Goal: Transaction & Acquisition: Book appointment/travel/reservation

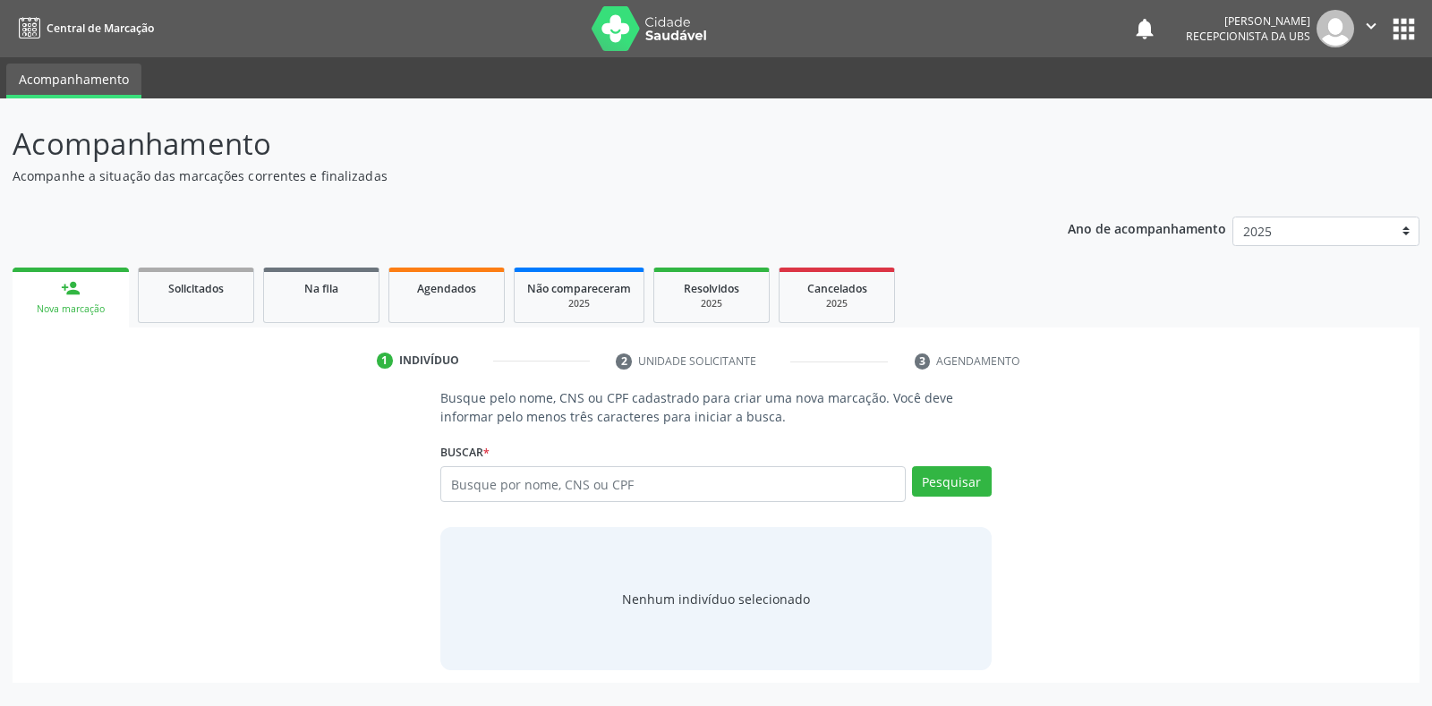
click at [474, 484] on input "text" at bounding box center [672, 484] width 465 height 36
click at [937, 486] on button "Pesquisar" at bounding box center [952, 481] width 80 height 30
click at [564, 485] on input "8980039088434175" at bounding box center [672, 484] width 465 height 36
type input "8"
click at [457, 486] on input "text" at bounding box center [672, 484] width 465 height 36
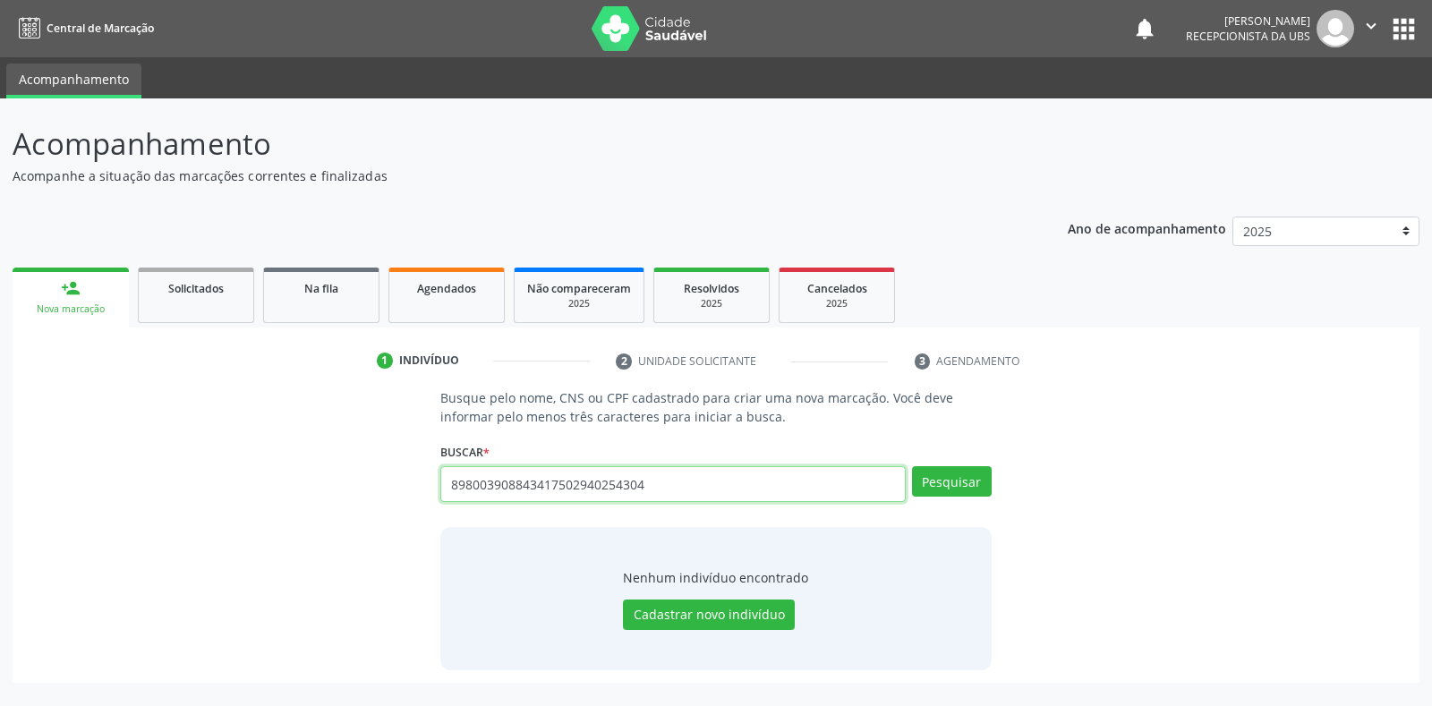
click at [644, 487] on input "898003908843417502940254304" at bounding box center [672, 484] width 465 height 36
type input "8"
type input "02940253404"
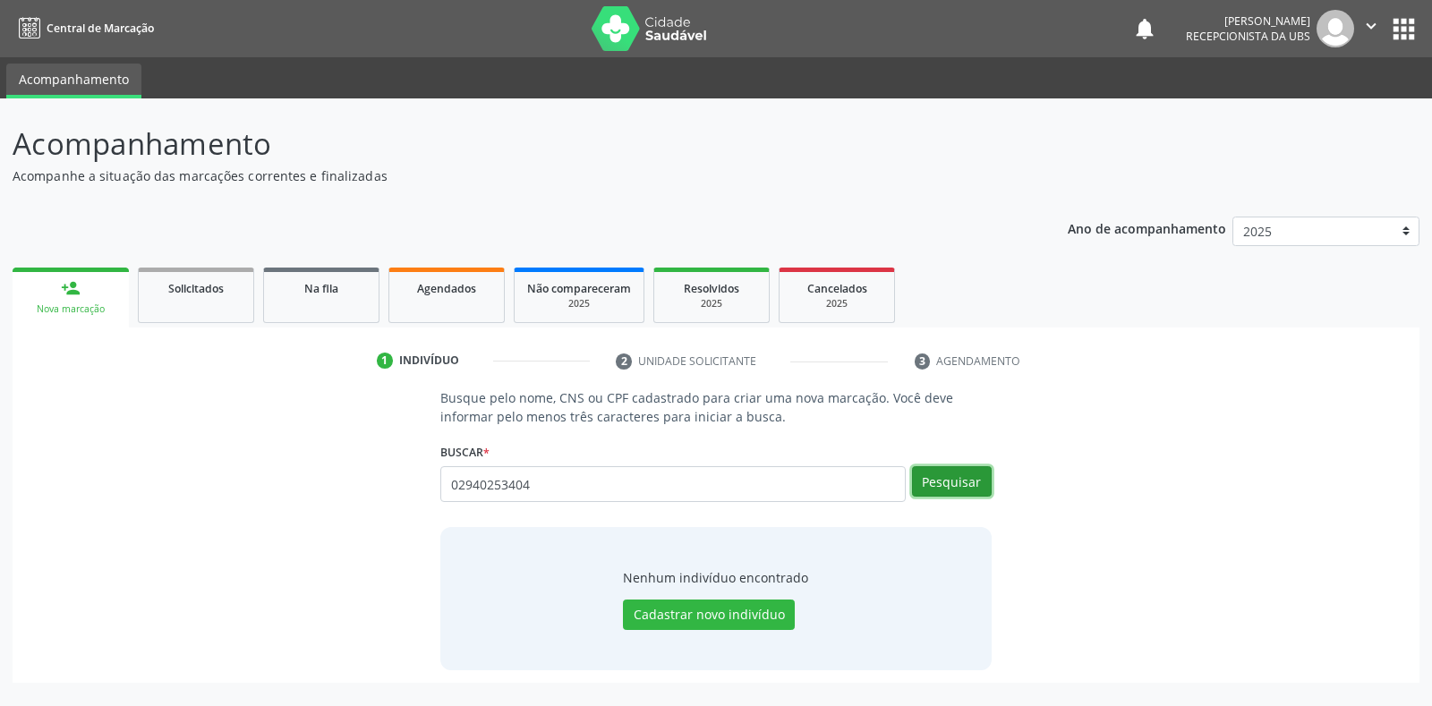
click at [939, 479] on button "Pesquisar" at bounding box center [952, 481] width 80 height 30
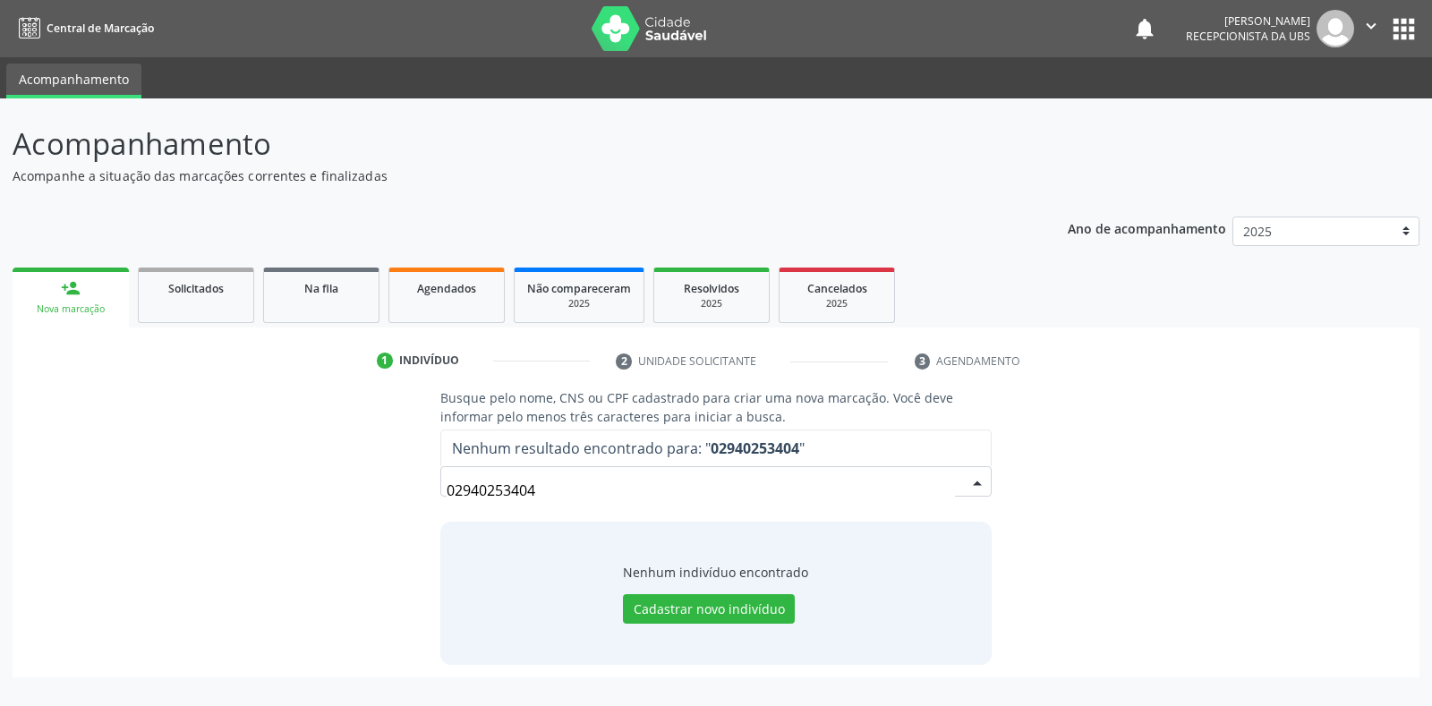
click at [538, 485] on input "02940253404" at bounding box center [701, 491] width 508 height 36
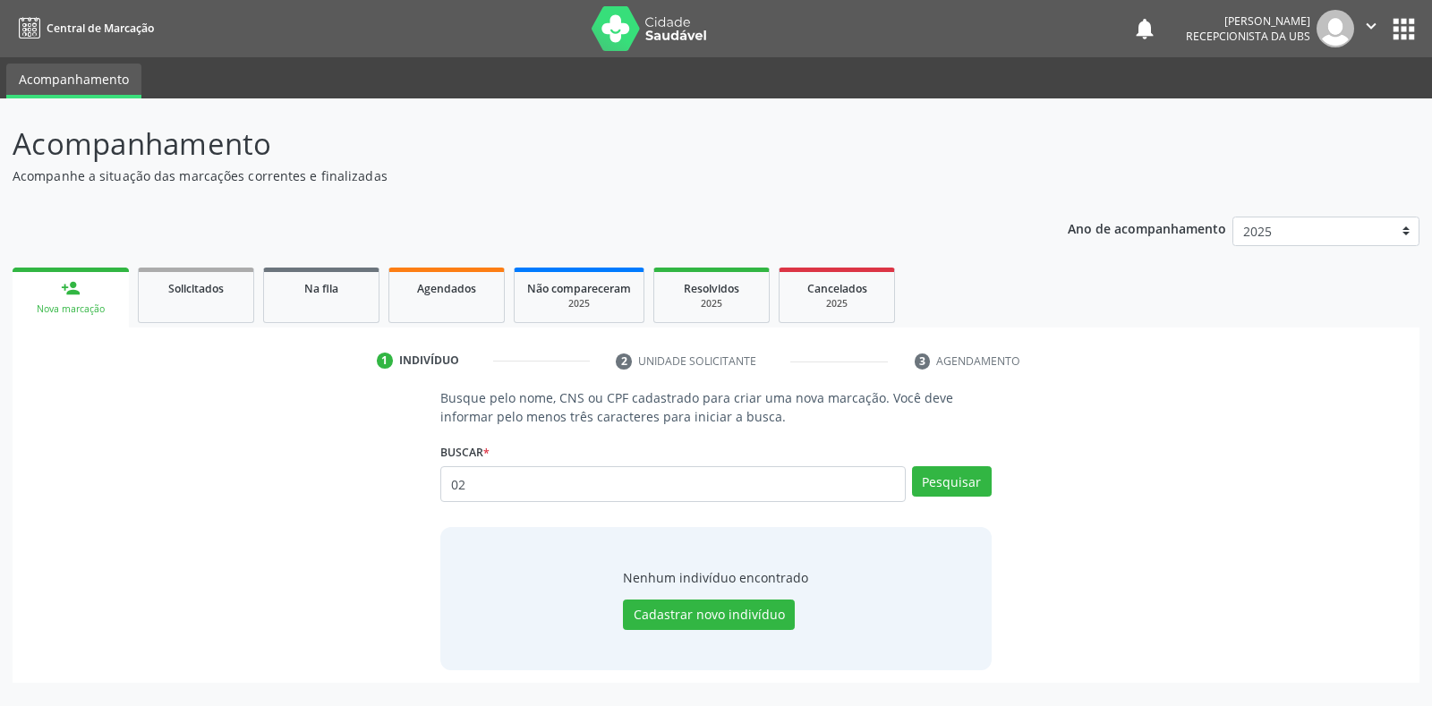
type input "0"
click at [460, 483] on input "text" at bounding box center [672, 484] width 465 height 36
click at [451, 483] on input "text" at bounding box center [672, 484] width 465 height 36
type input "02940253404"
click at [937, 483] on button "Pesquisar" at bounding box center [952, 481] width 80 height 30
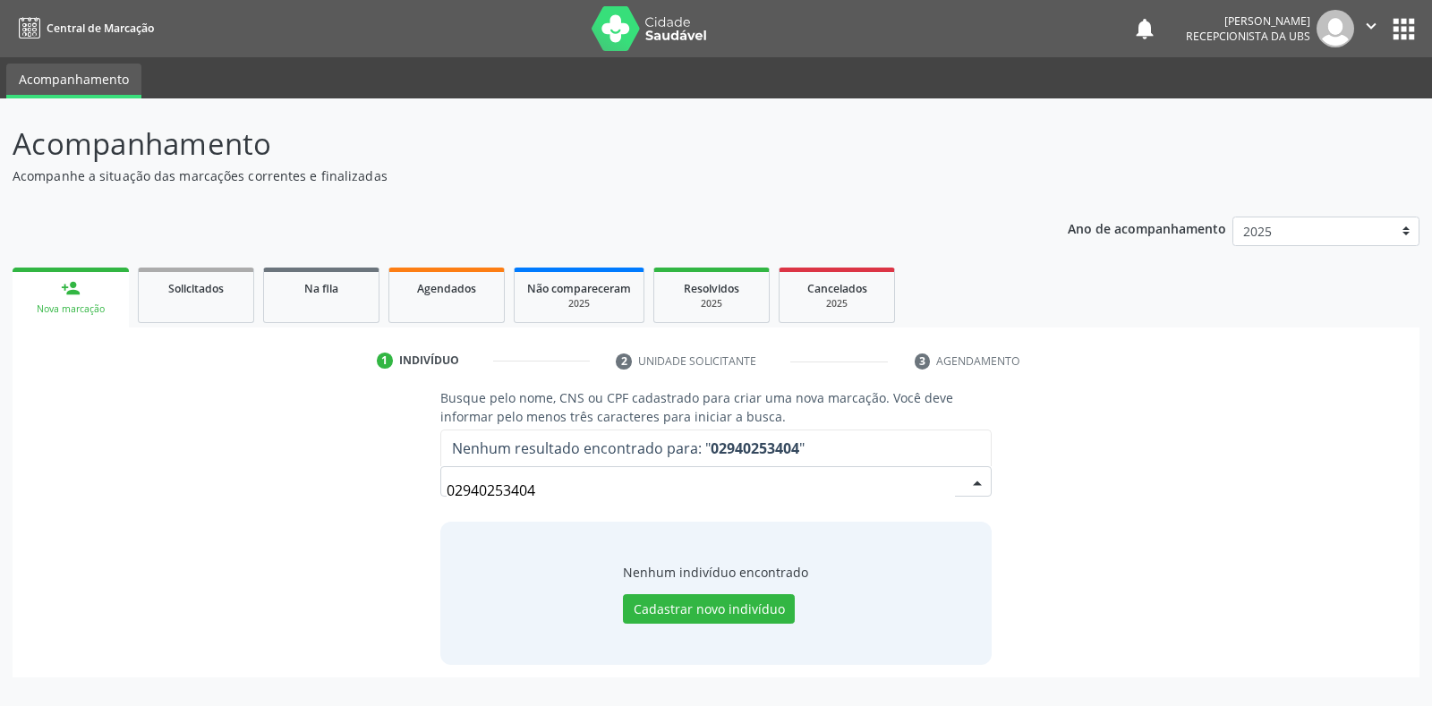
click at [541, 484] on input "02940253404" at bounding box center [701, 491] width 508 height 36
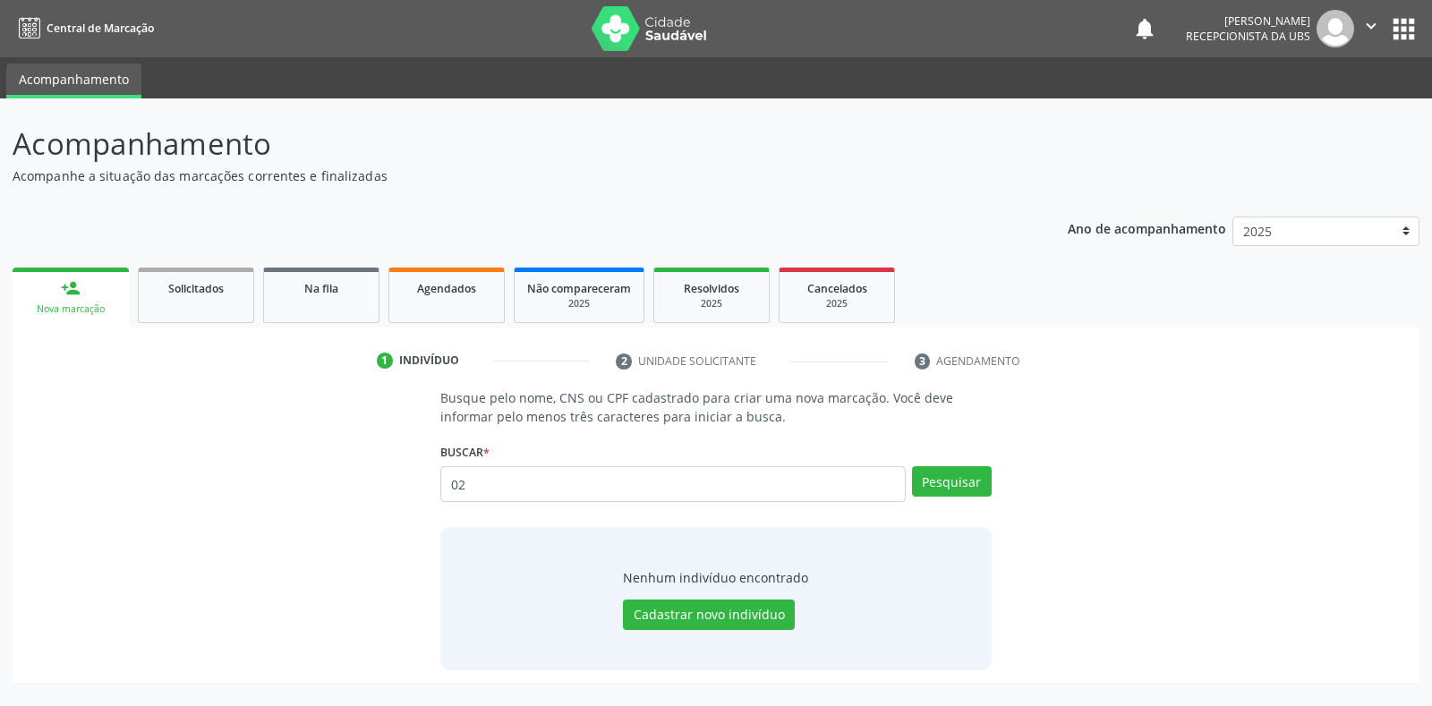
type input "0"
type input "898003908434175"
click at [939, 480] on button "Pesquisar" at bounding box center [952, 481] width 80 height 30
type input "898003908434175"
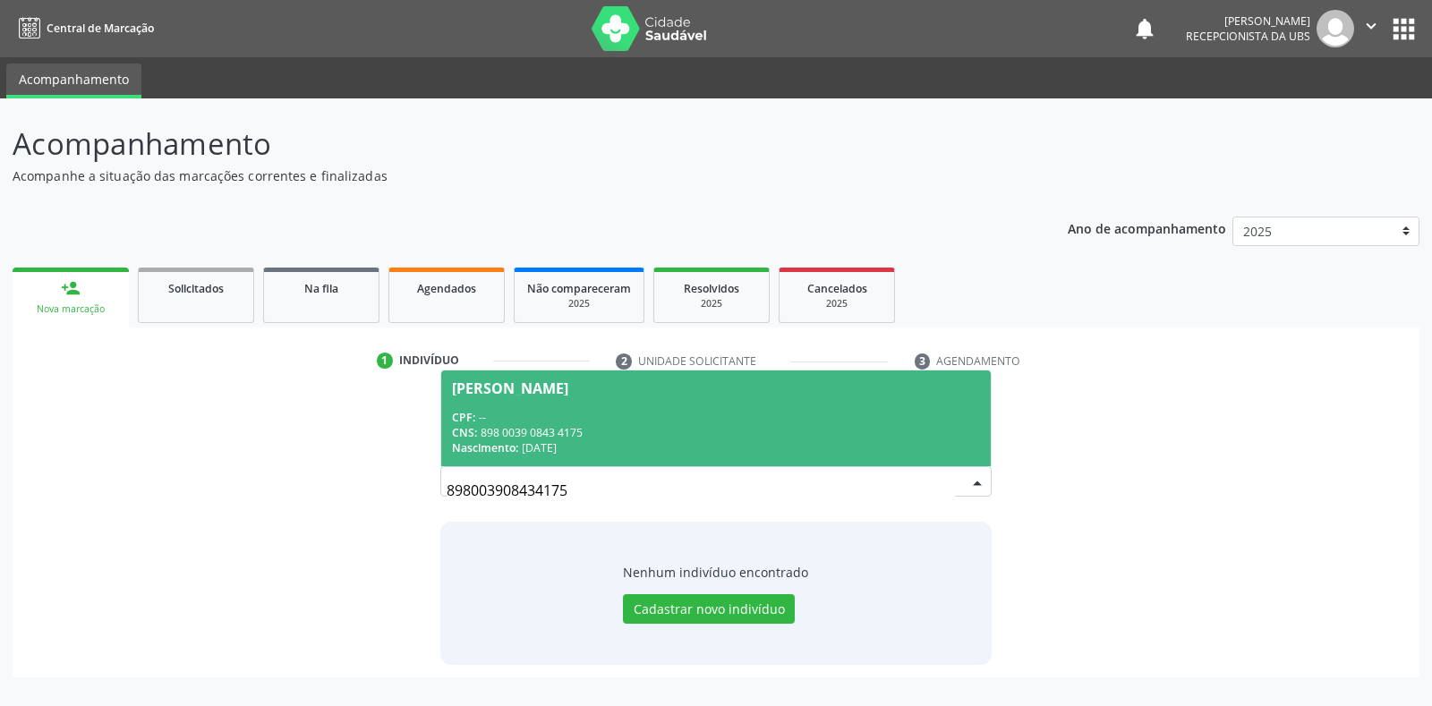
click at [528, 389] on div "[PERSON_NAME]" at bounding box center [510, 388] width 116 height 14
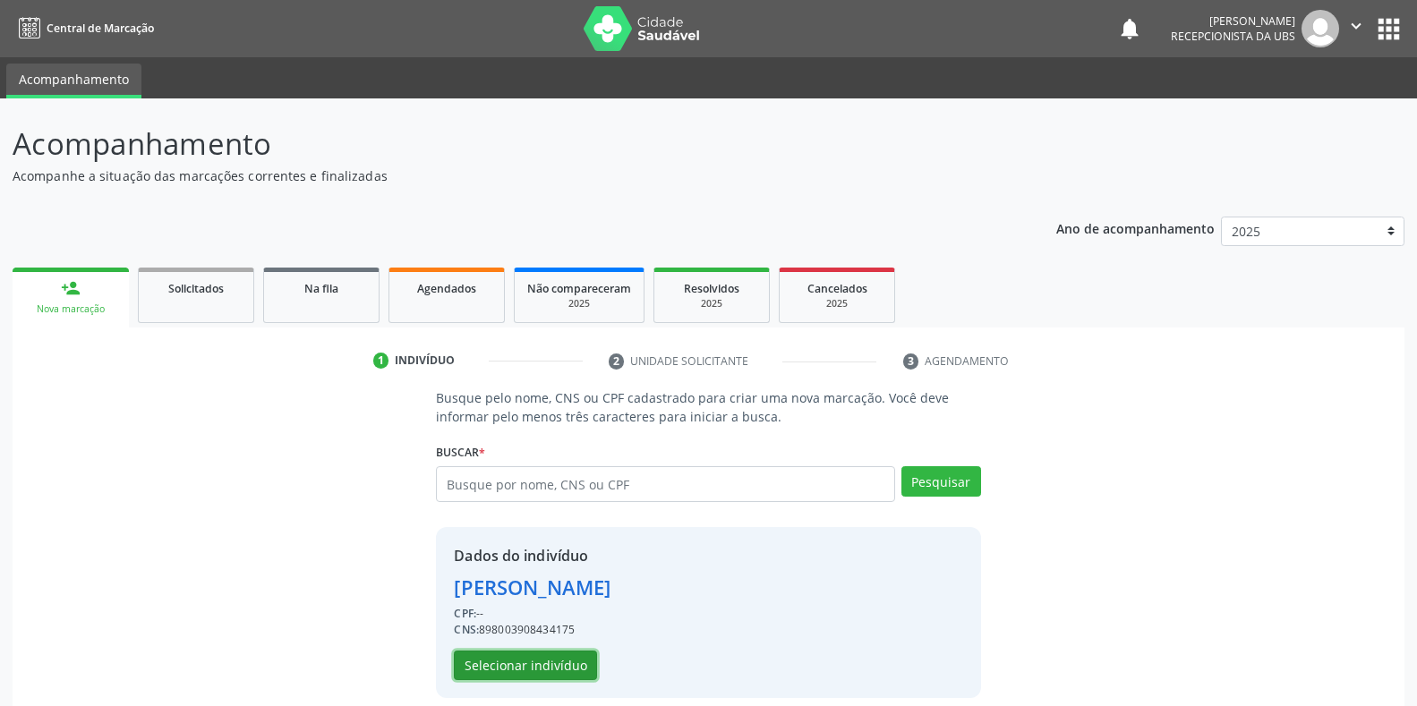
click at [479, 667] on button "Selecionar indivíduo" at bounding box center [525, 666] width 143 height 30
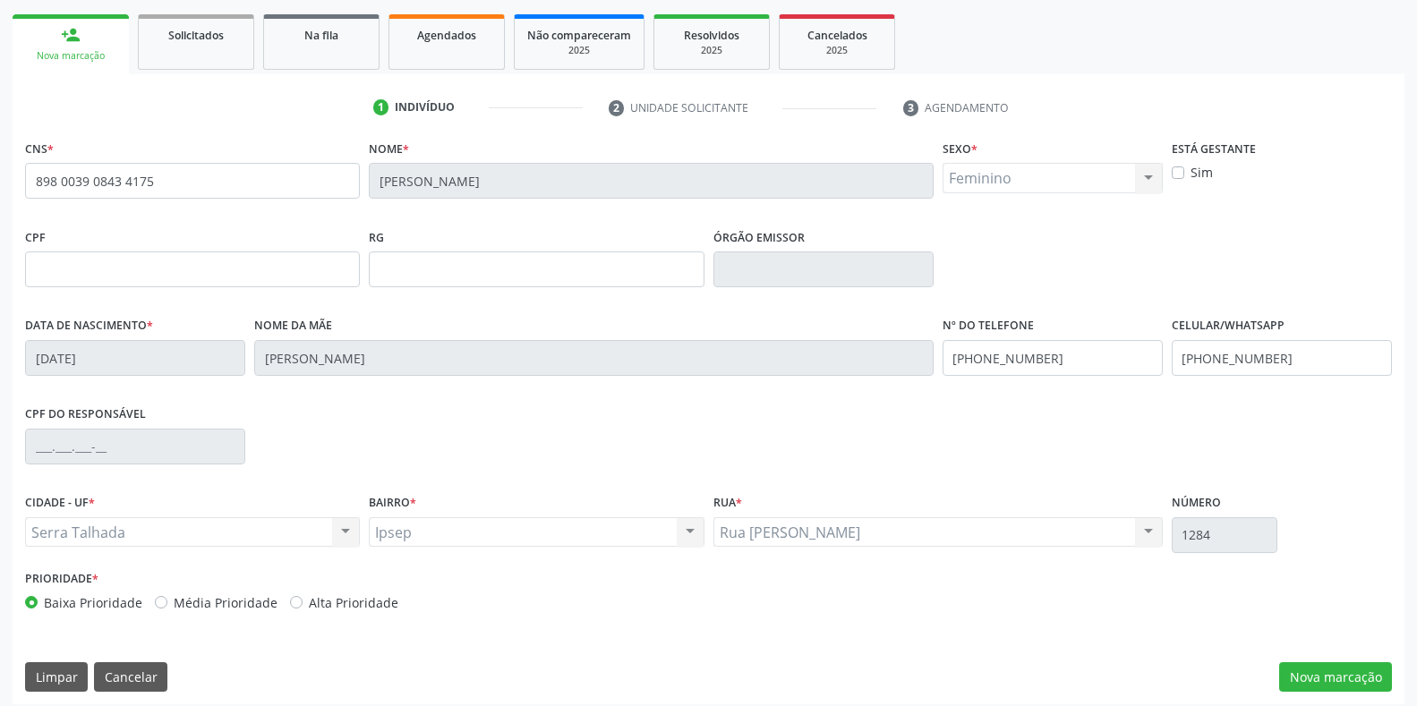
scroll to position [264, 0]
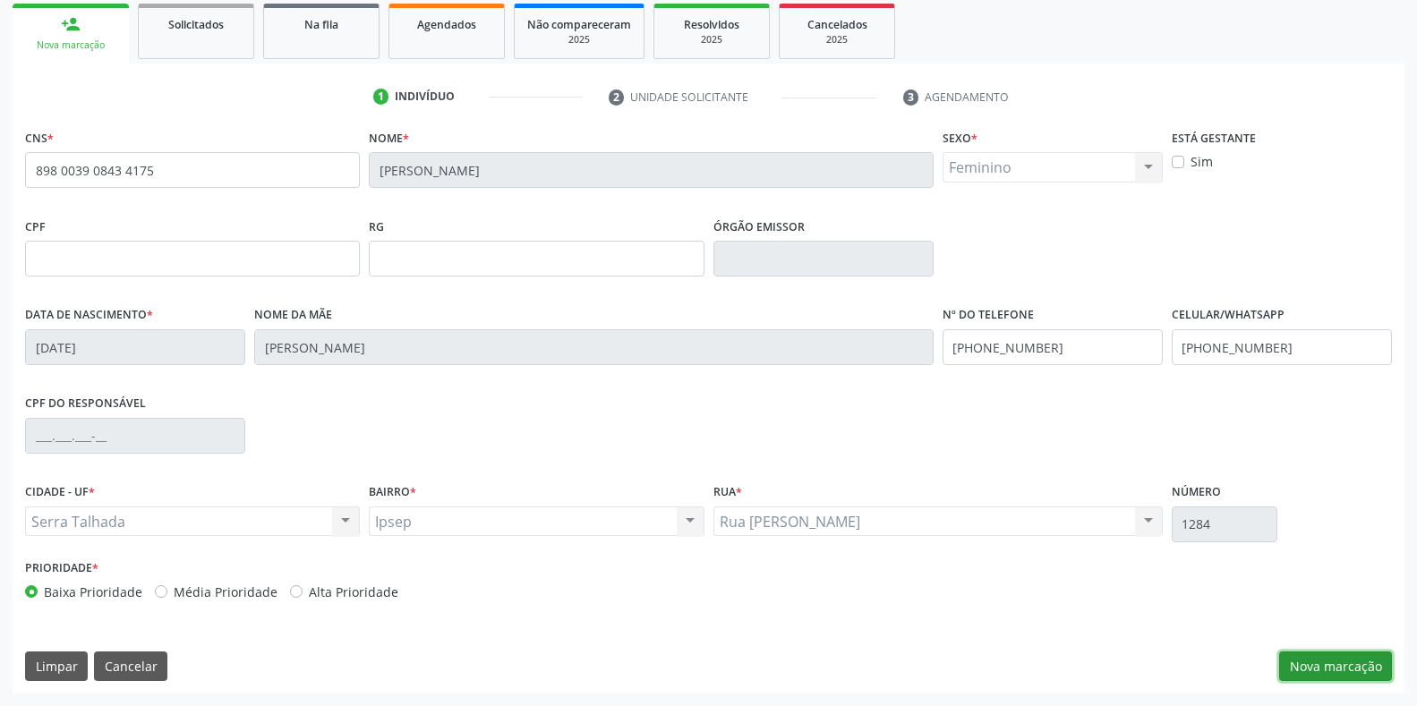
click at [1342, 668] on button "Nova marcação" at bounding box center [1335, 667] width 113 height 30
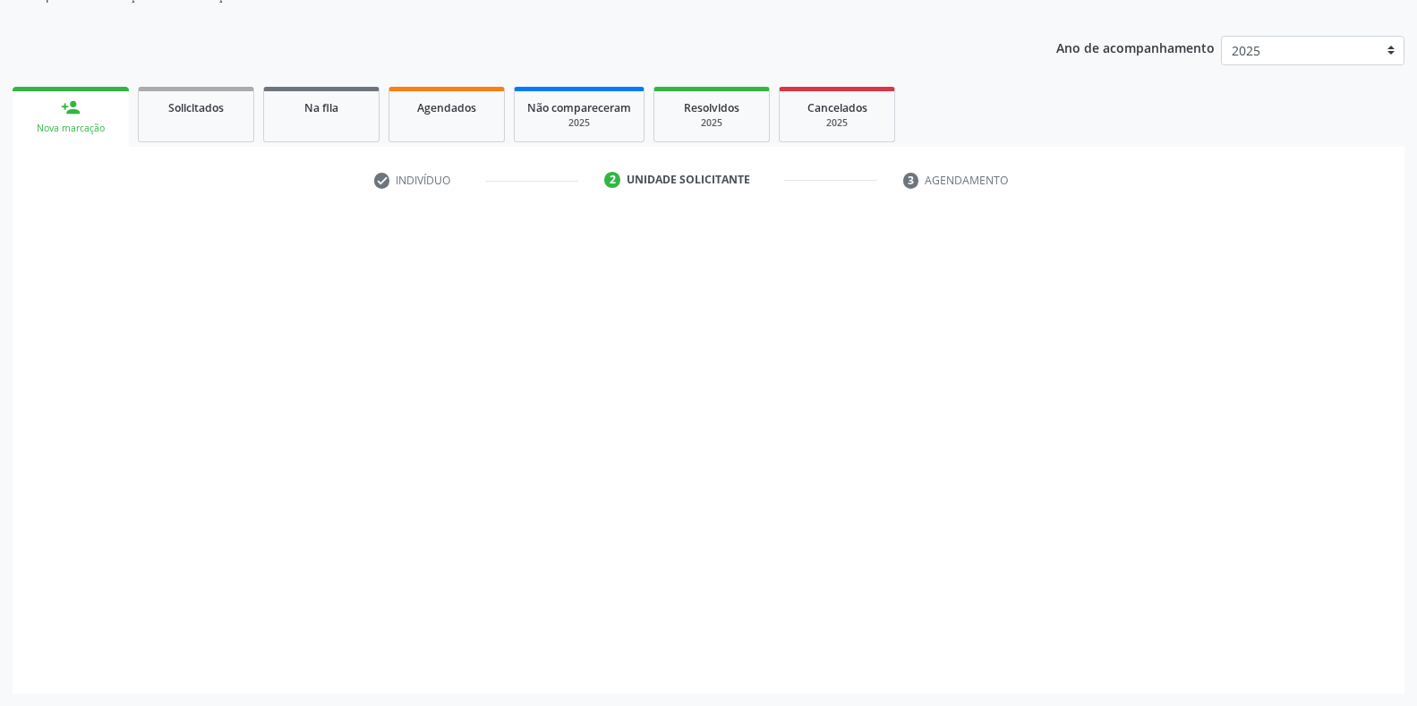
scroll to position [181, 0]
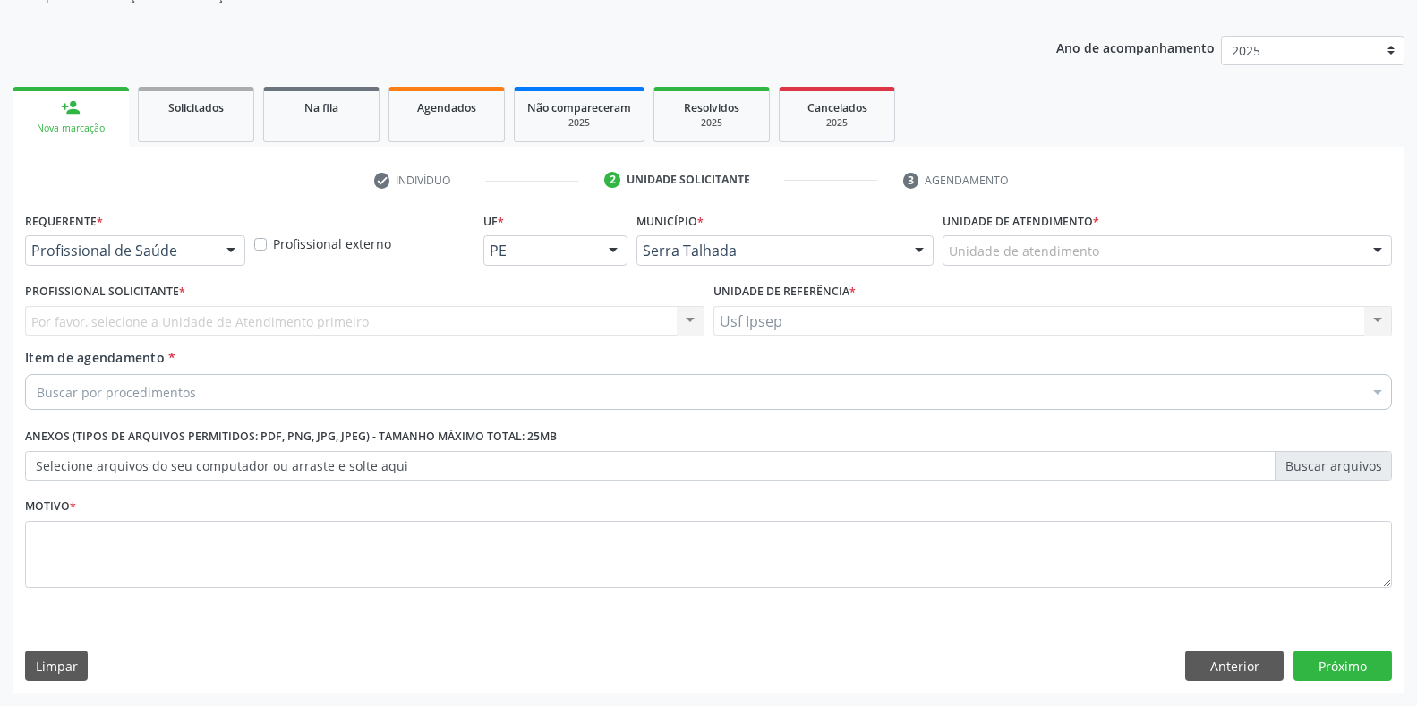
click at [234, 250] on div at bounding box center [231, 251] width 27 height 30
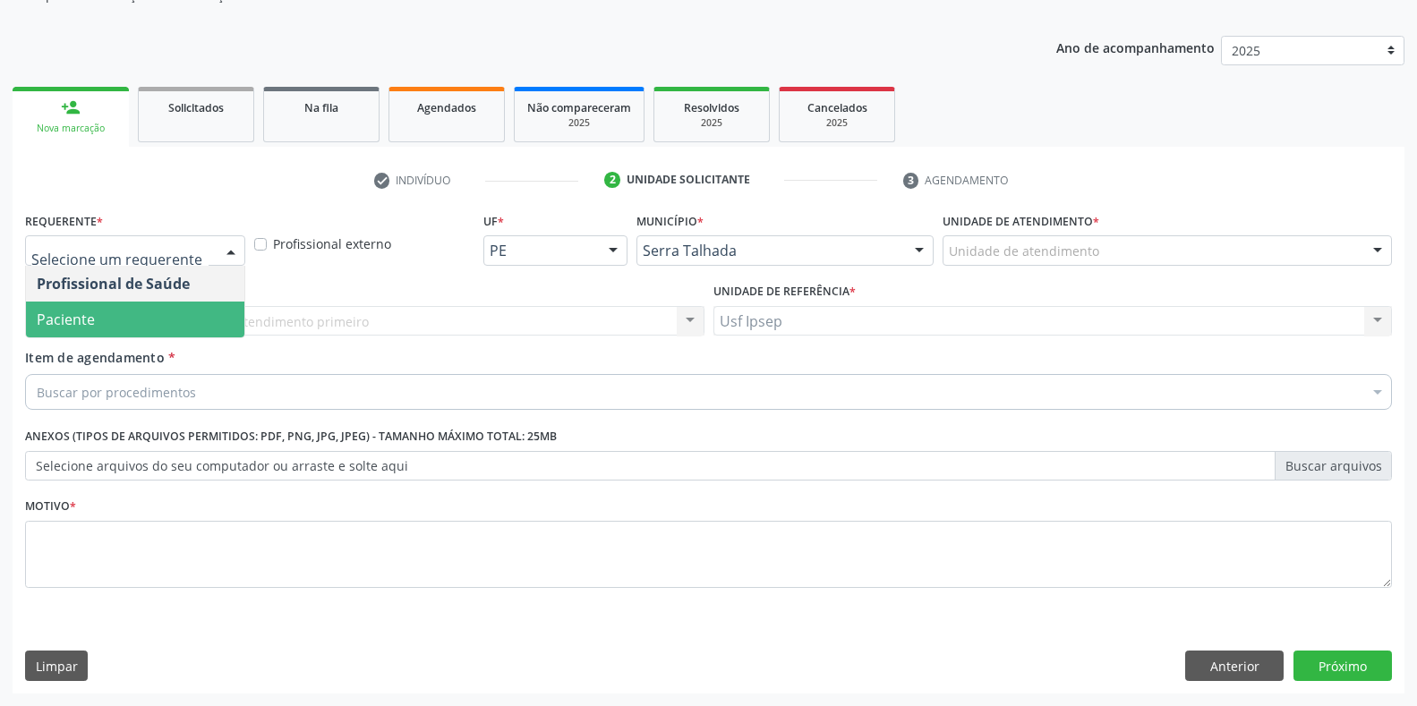
click at [105, 321] on span "Paciente" at bounding box center [135, 320] width 218 height 36
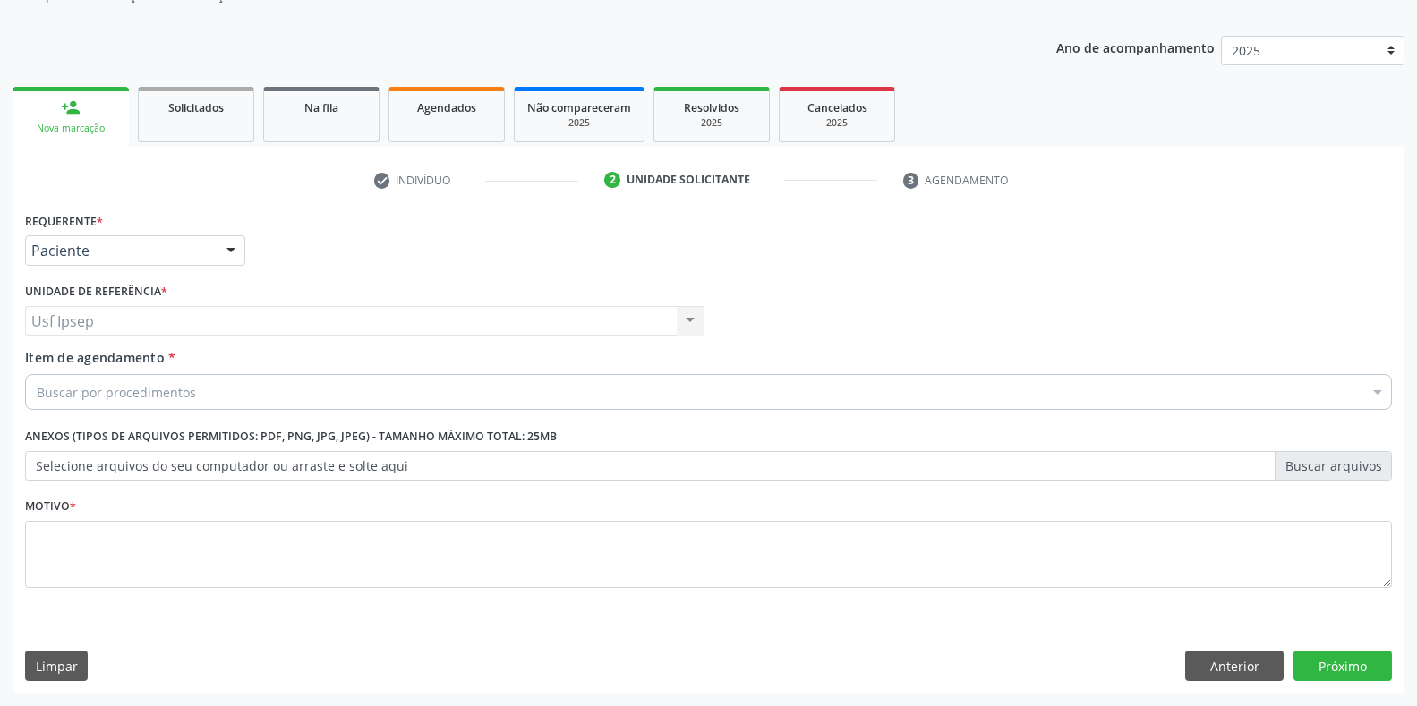
click at [39, 364] on span "Item de agendamento" at bounding box center [95, 357] width 140 height 17
click at [37, 374] on input "Item de agendamento *" at bounding box center [37, 392] width 0 height 36
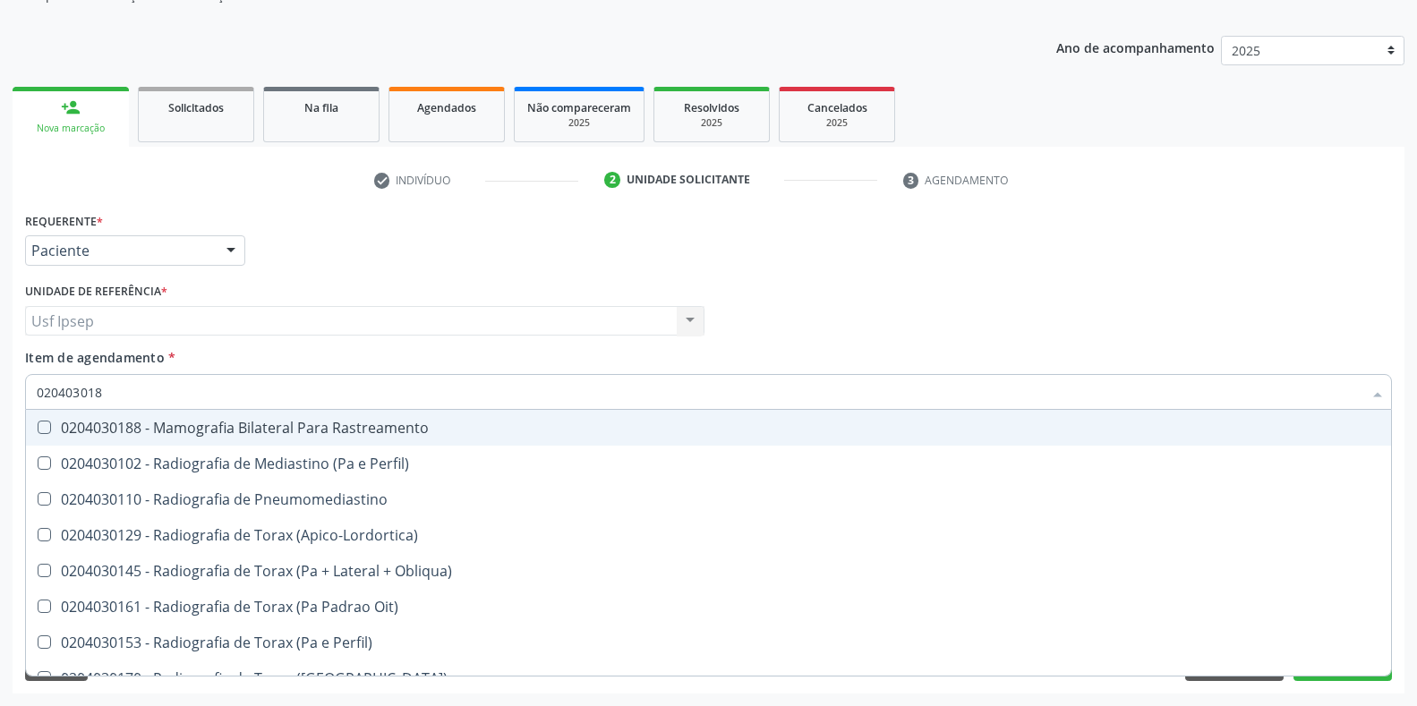
type input "0204030188"
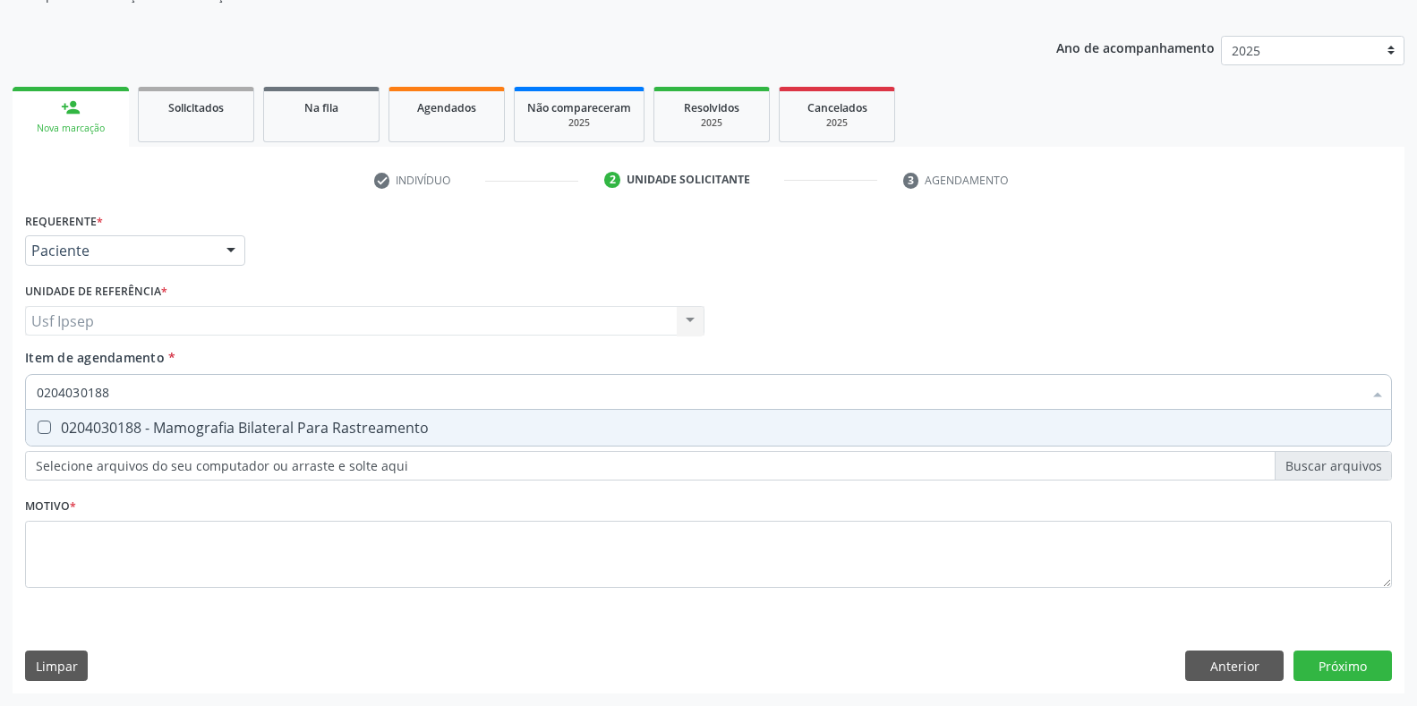
click at [38, 429] on Rastreamento at bounding box center [44, 427] width 13 height 13
click at [38, 429] on Rastreamento "checkbox" at bounding box center [32, 428] width 12 height 12
checkbox Rastreamento "true"
click at [114, 394] on input "0204030188" at bounding box center [700, 392] width 1326 height 36
type input "020403018"
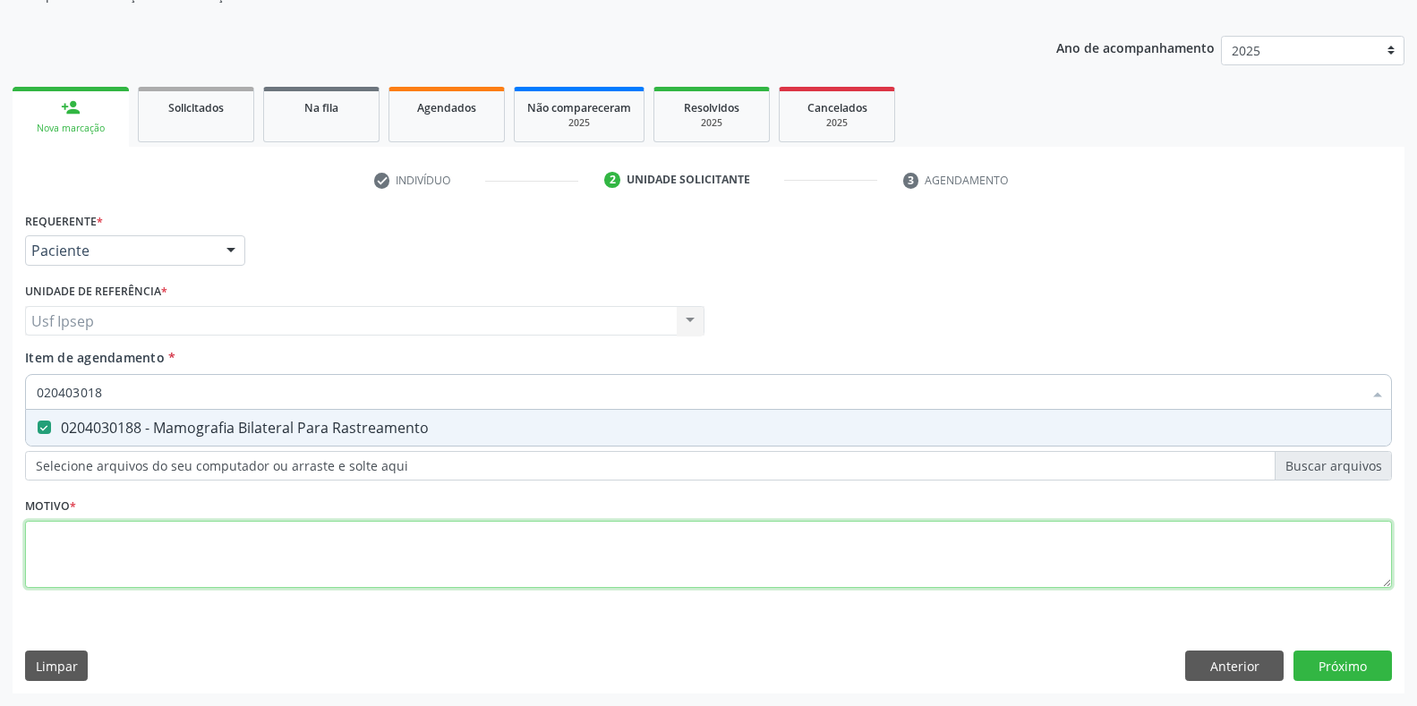
click at [50, 563] on div "Requerente * Paciente Profissional de Saúde Paciente Nenhum resultado encontrad…" at bounding box center [708, 411] width 1367 height 406
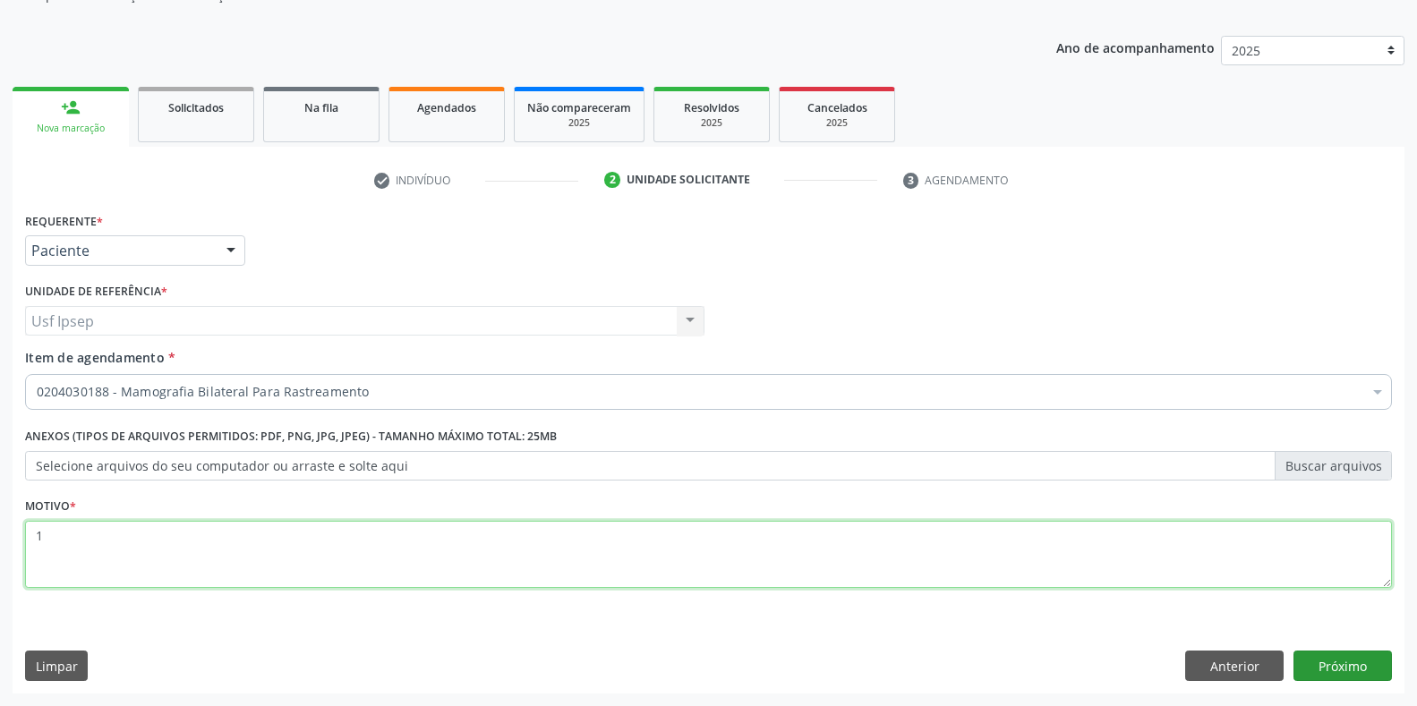
type textarea "1"
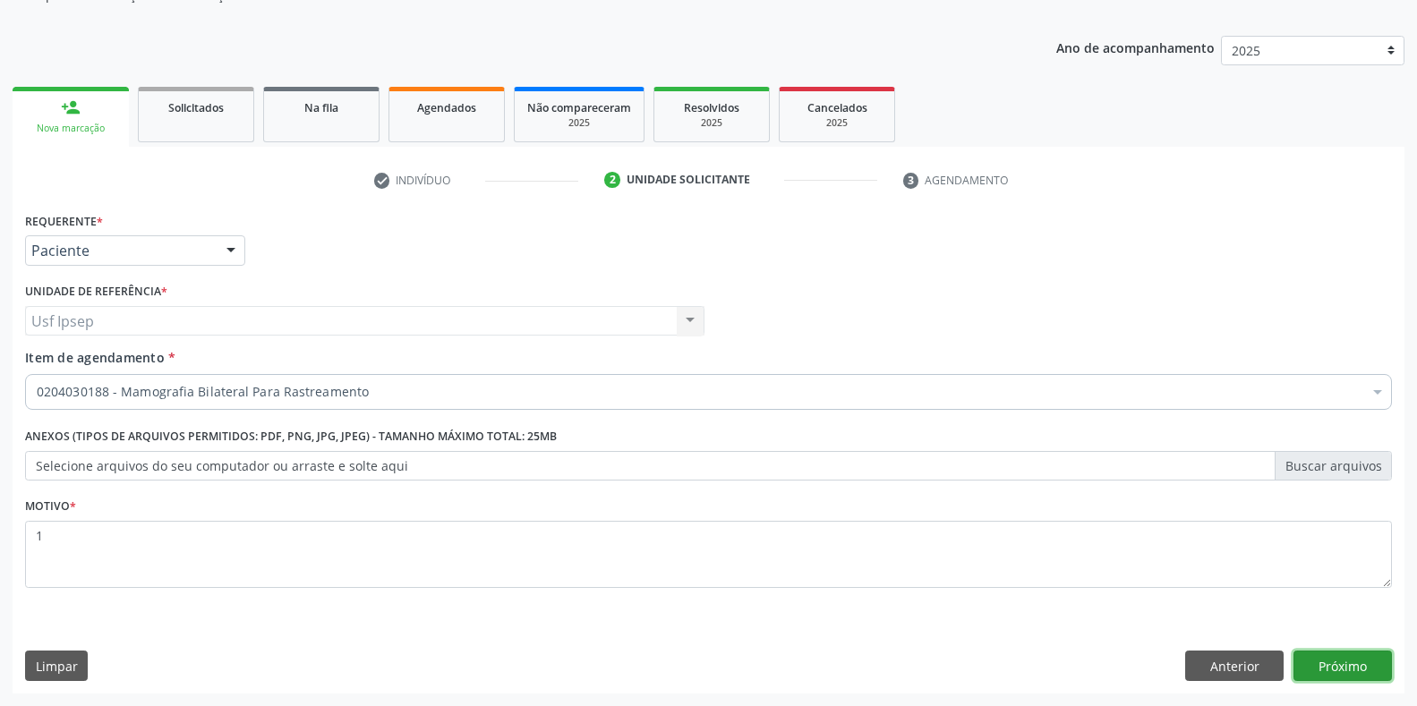
click at [1346, 665] on button "Próximo" at bounding box center [1343, 666] width 98 height 30
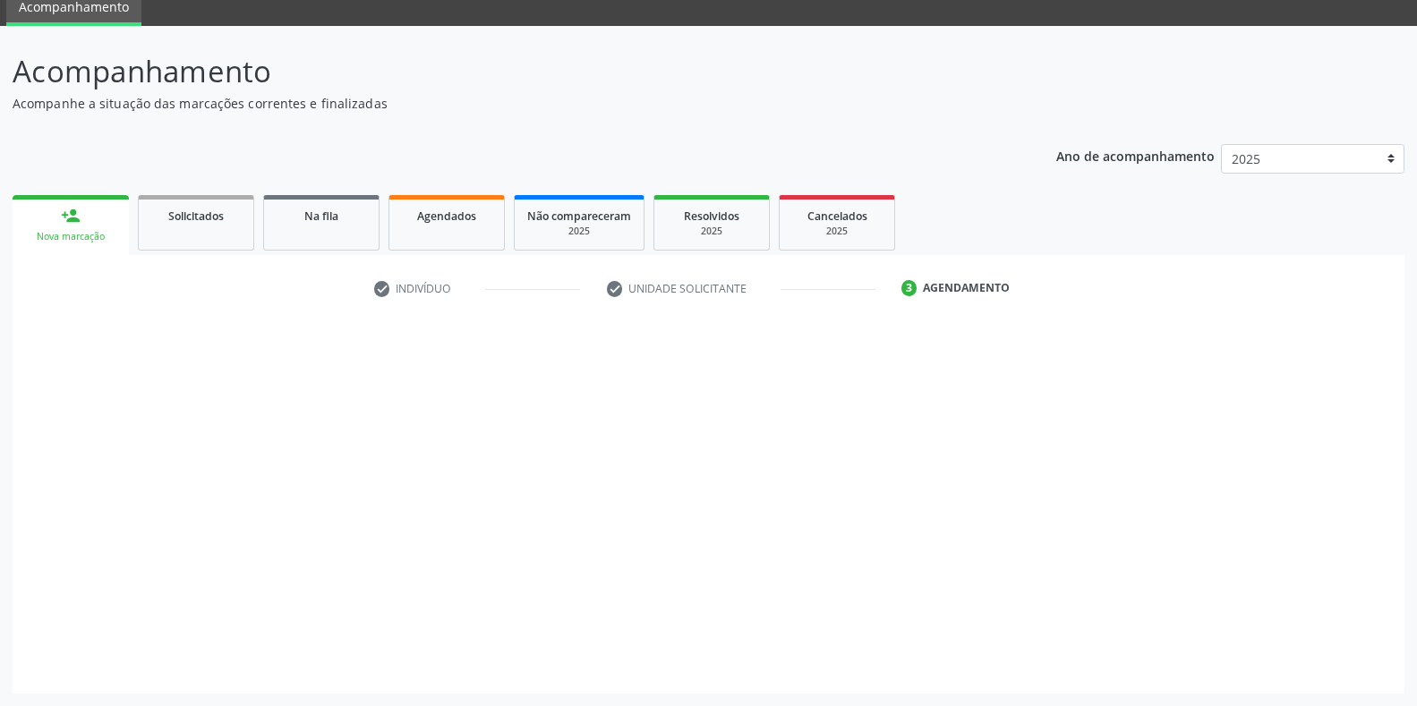
scroll to position [73, 0]
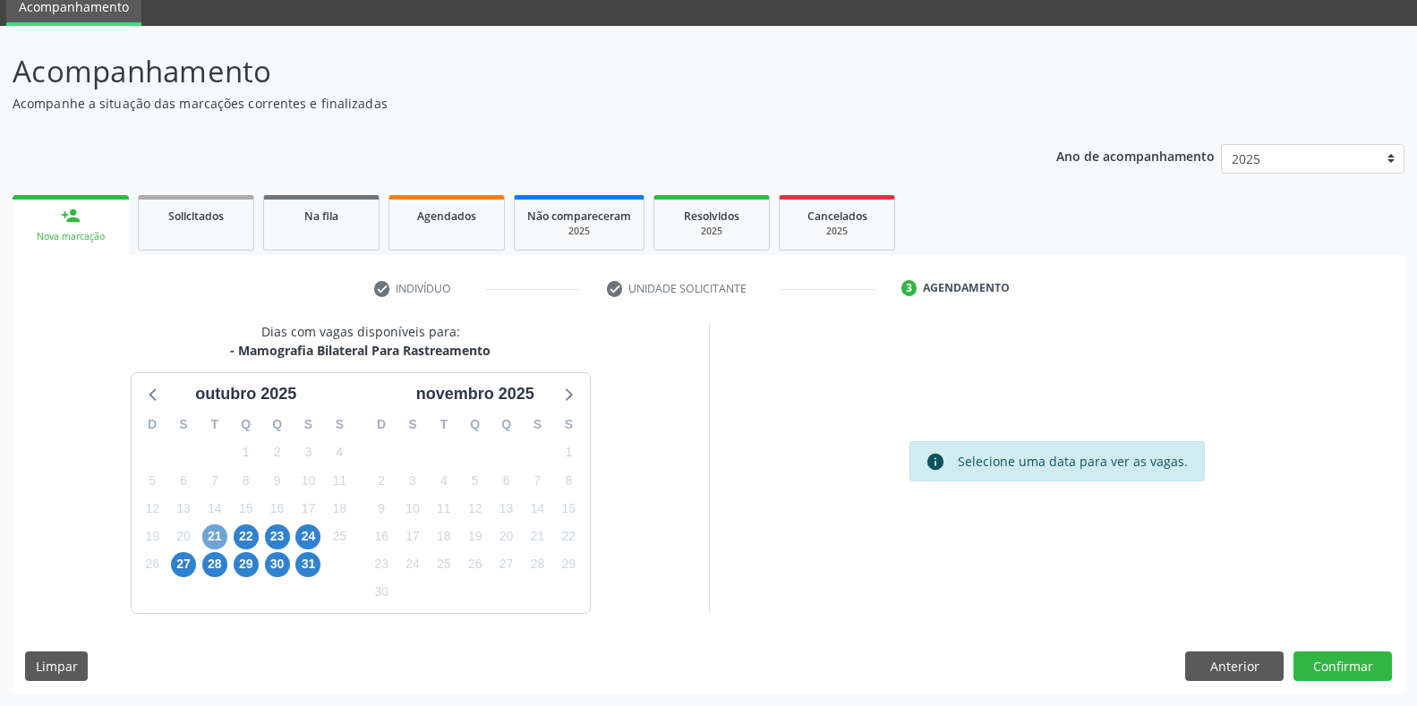
click at [221, 537] on span "21" at bounding box center [214, 537] width 25 height 25
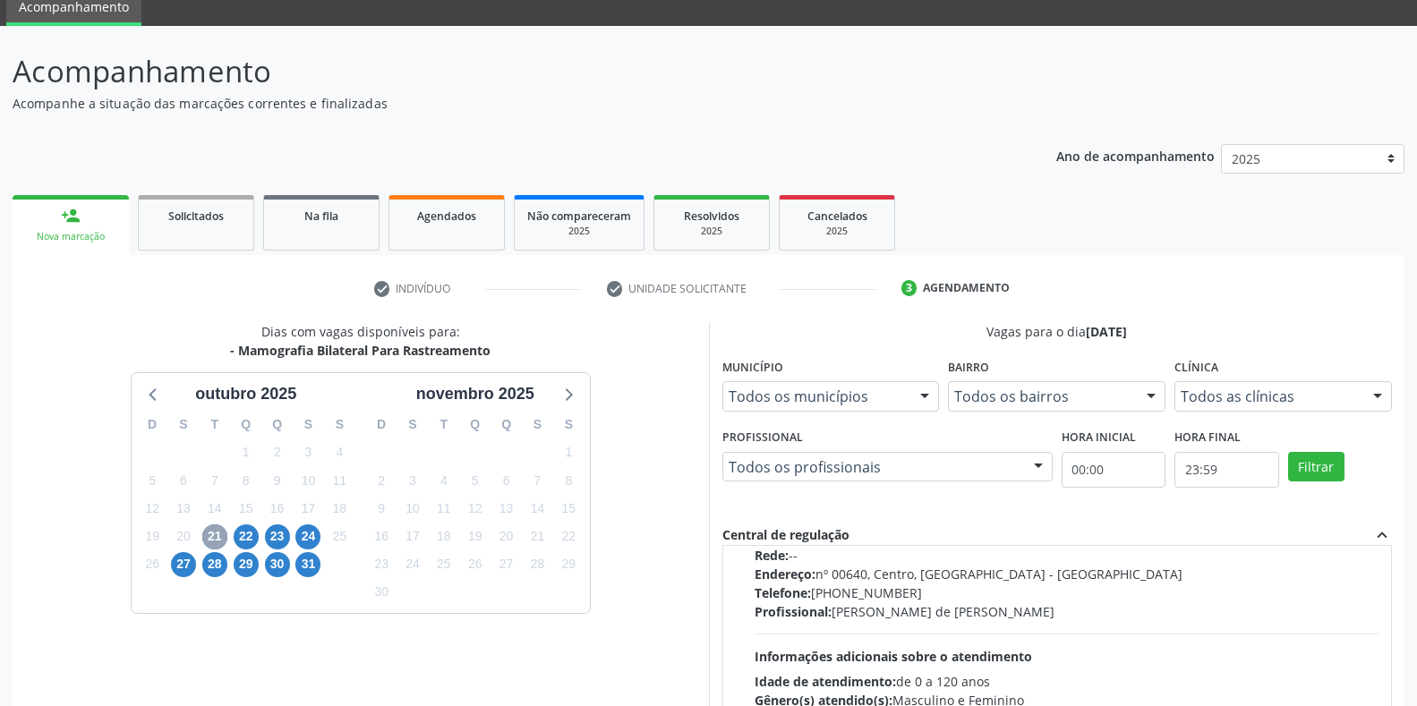
scroll to position [895, 0]
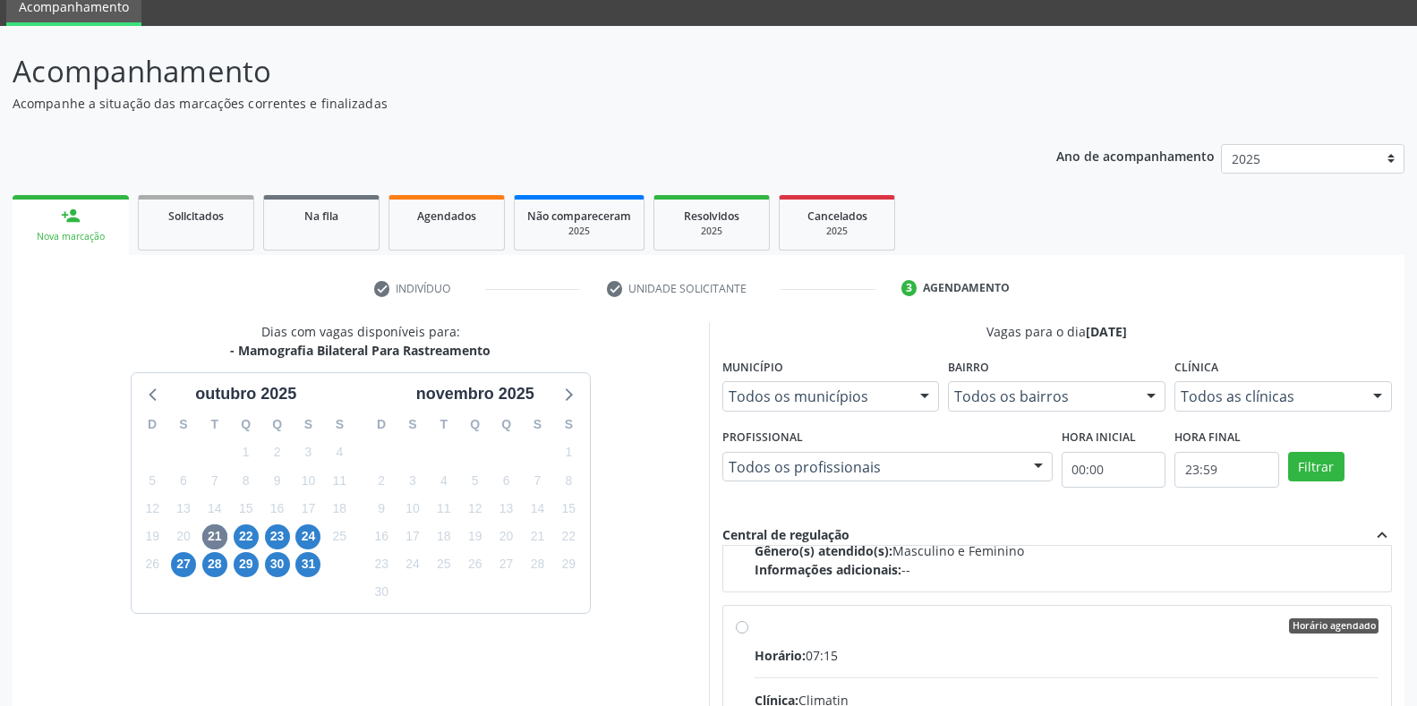
click at [738, 632] on input "Horário agendado Horário: 07:15 Clínica: Climatin Rede: -- Endereço: nº 00640, …" at bounding box center [742, 627] width 13 height 16
radio input "true"
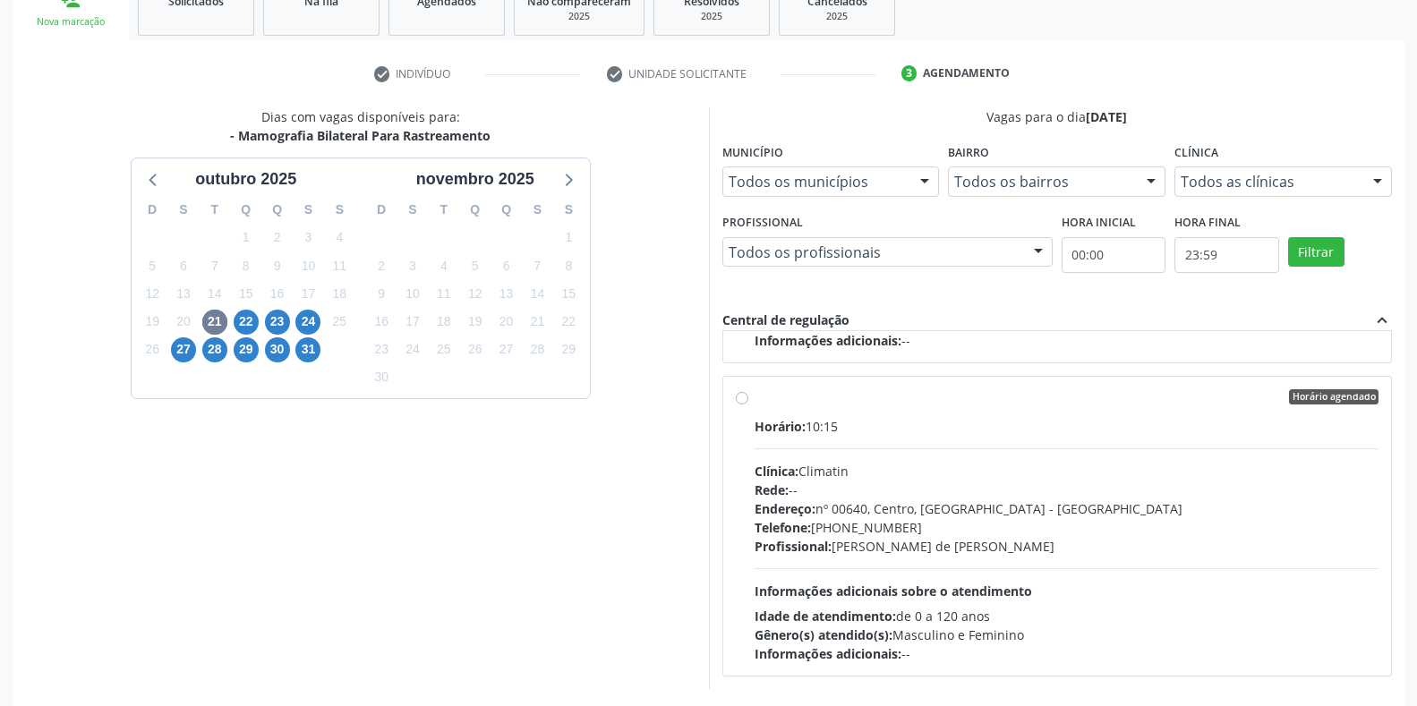
scroll to position [363, 0]
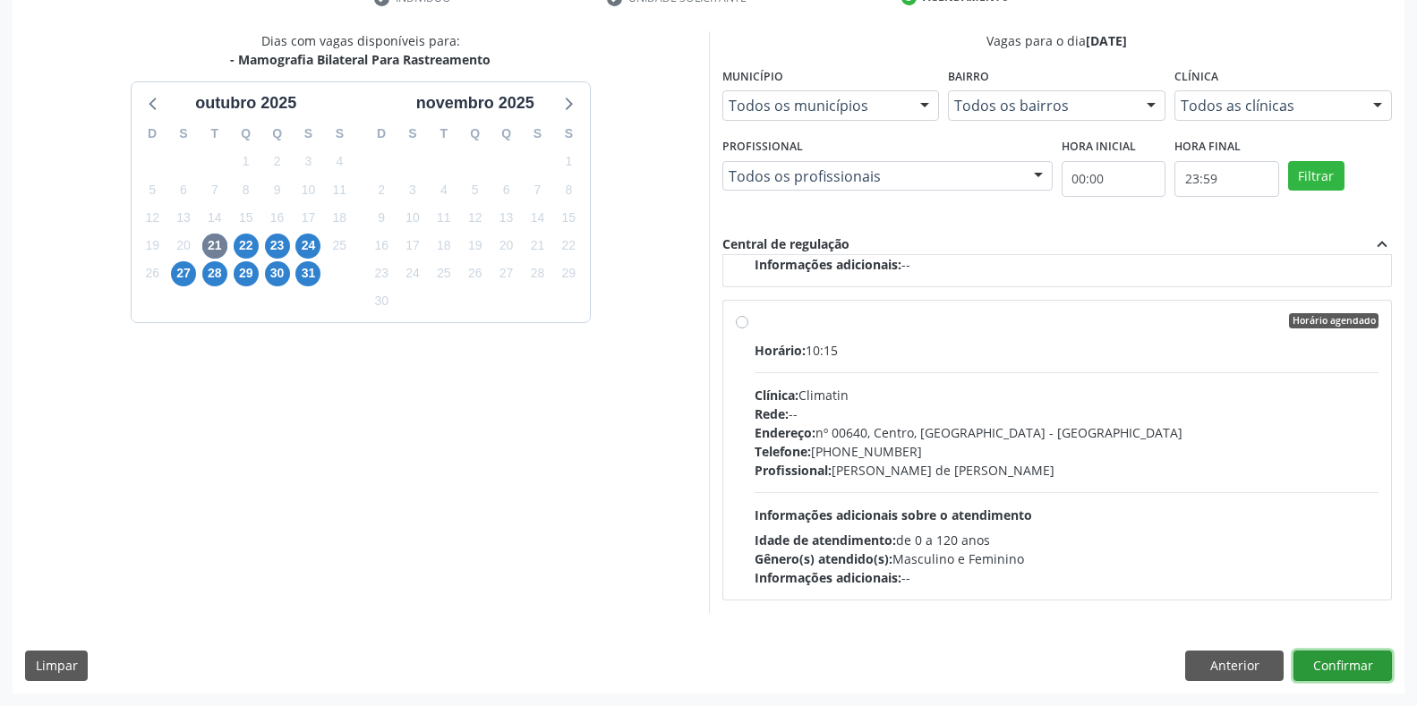
click at [1347, 669] on button "Confirmar" at bounding box center [1343, 666] width 98 height 30
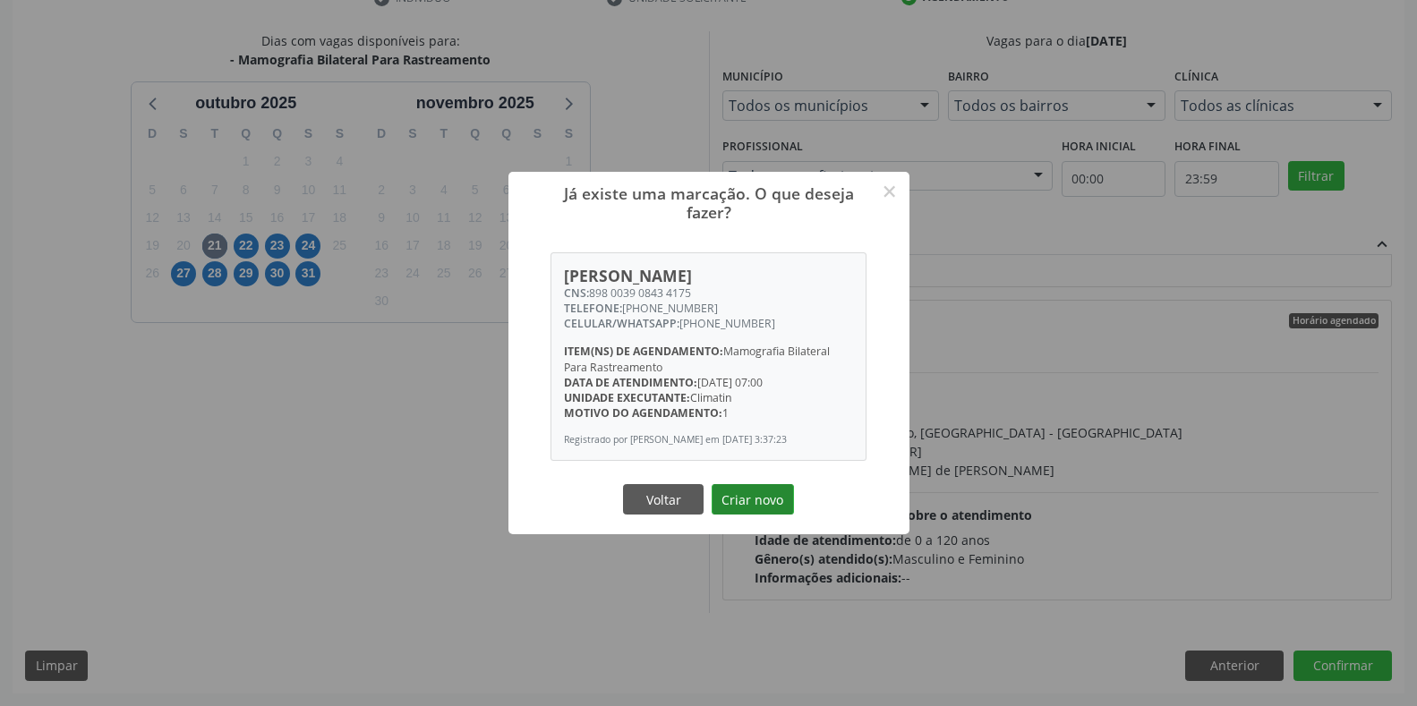
click at [756, 491] on button "Criar novo" at bounding box center [753, 499] width 82 height 30
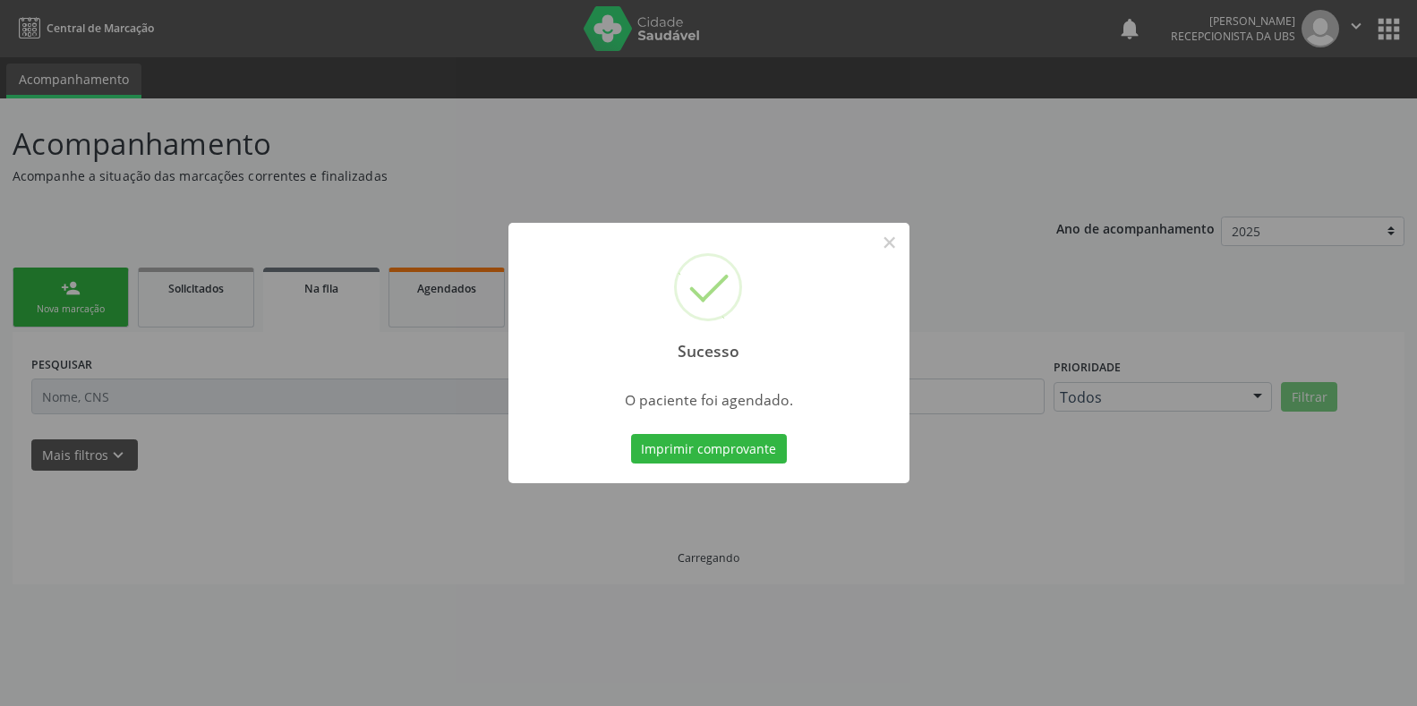
scroll to position [0, 0]
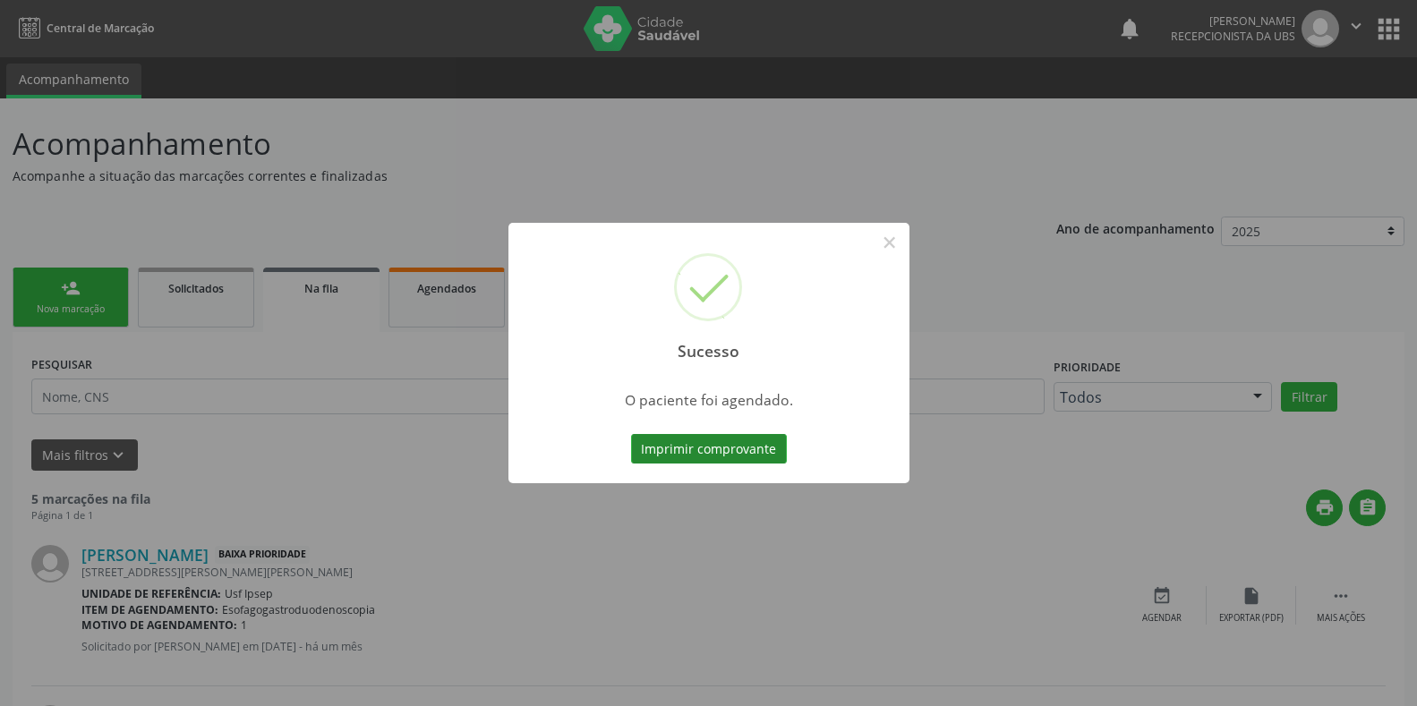
click at [680, 448] on button "Imprimir comprovante" at bounding box center [709, 449] width 156 height 30
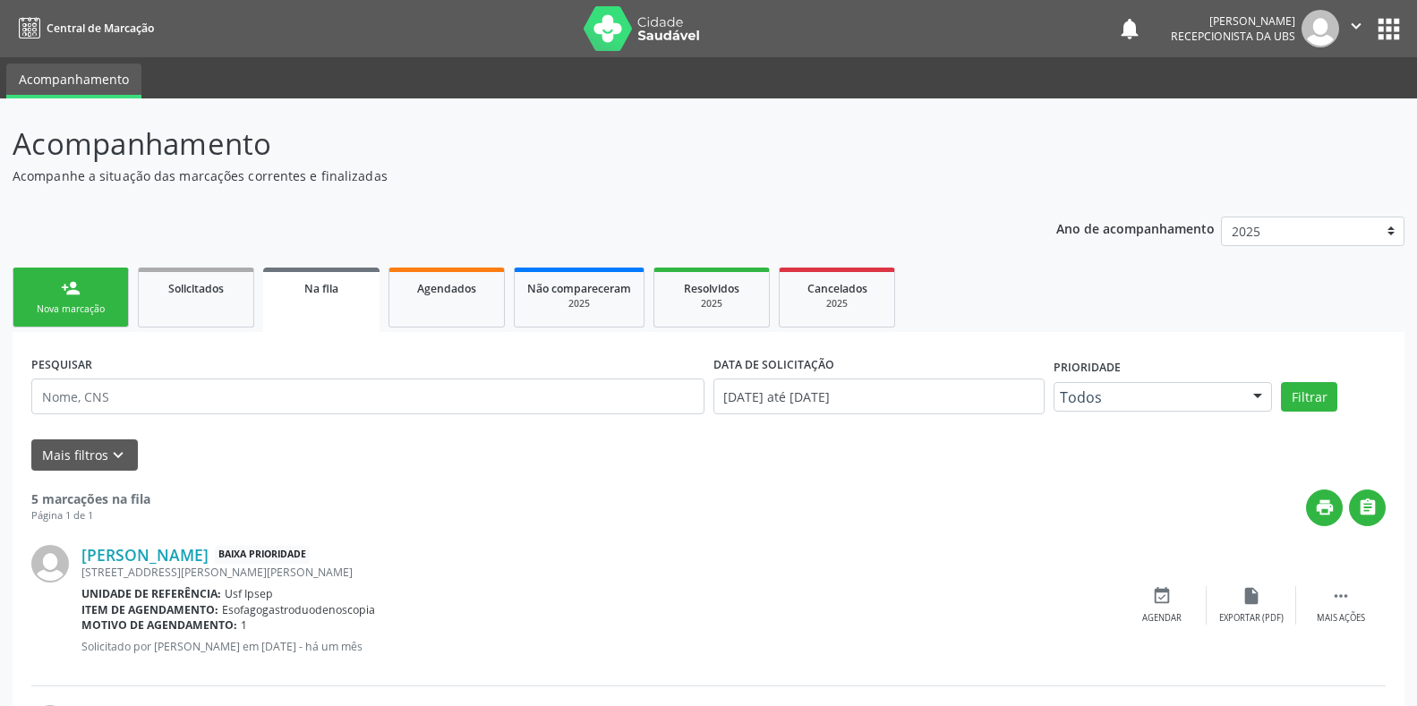
click at [67, 305] on div "Nova marcação" at bounding box center [71, 309] width 90 height 13
click at [70, 305] on div "Nova marcação" at bounding box center [71, 309] width 90 height 13
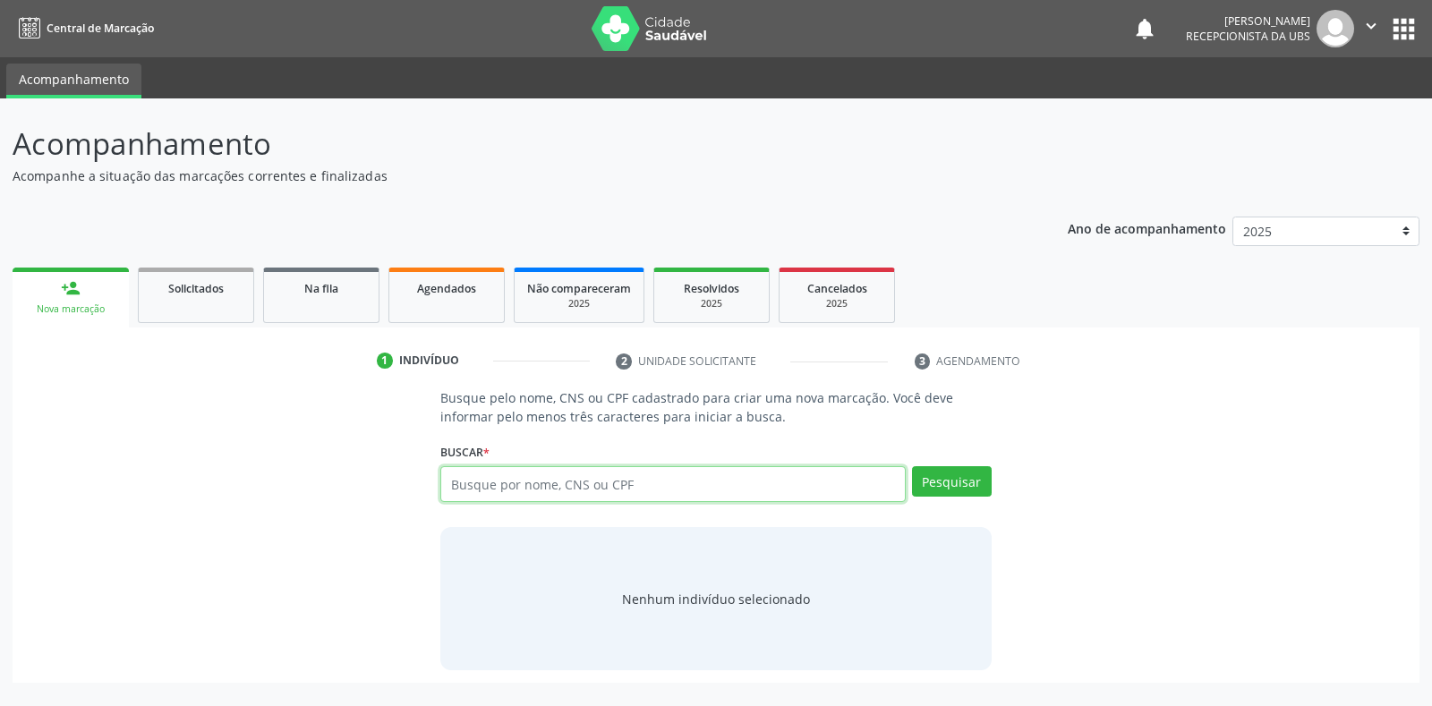
click at [457, 484] on input "text" at bounding box center [672, 484] width 465 height 36
type input "70860222449"
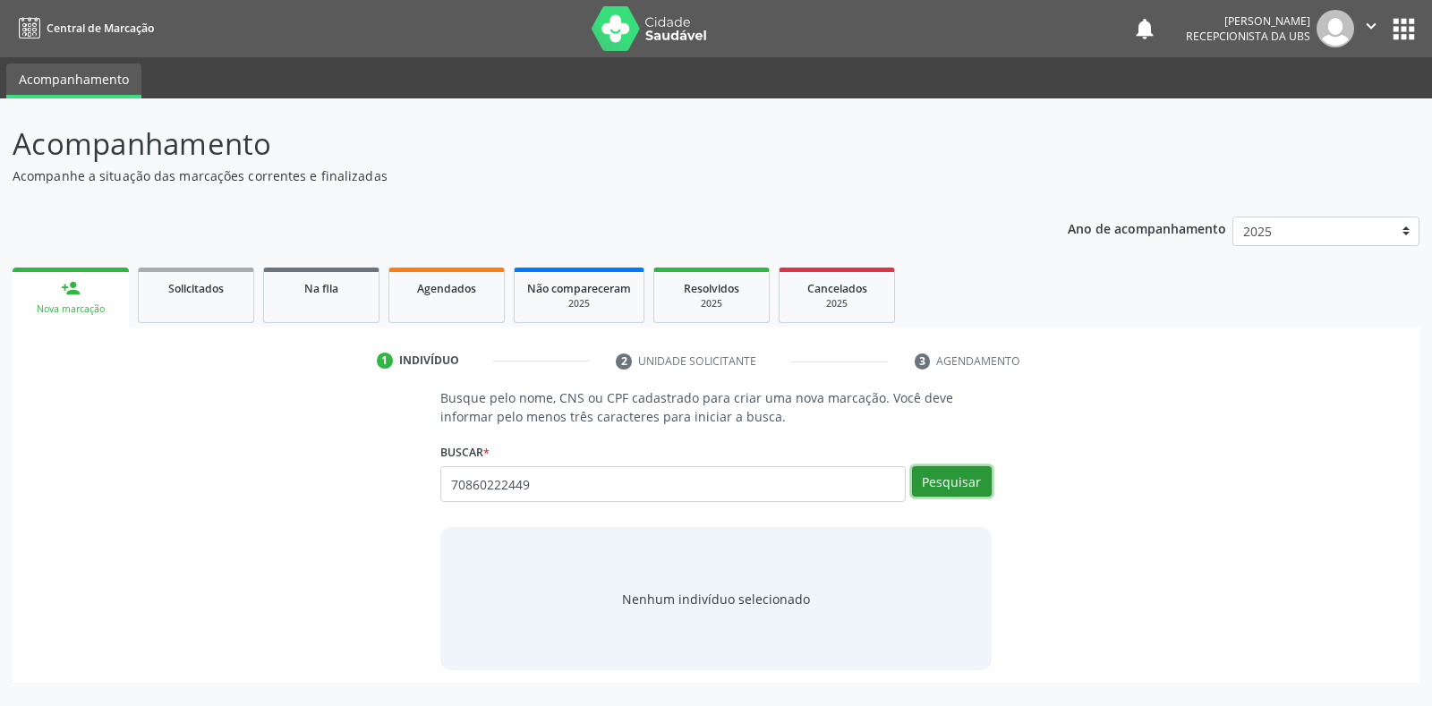
click at [936, 485] on button "Pesquisar" at bounding box center [952, 481] width 80 height 30
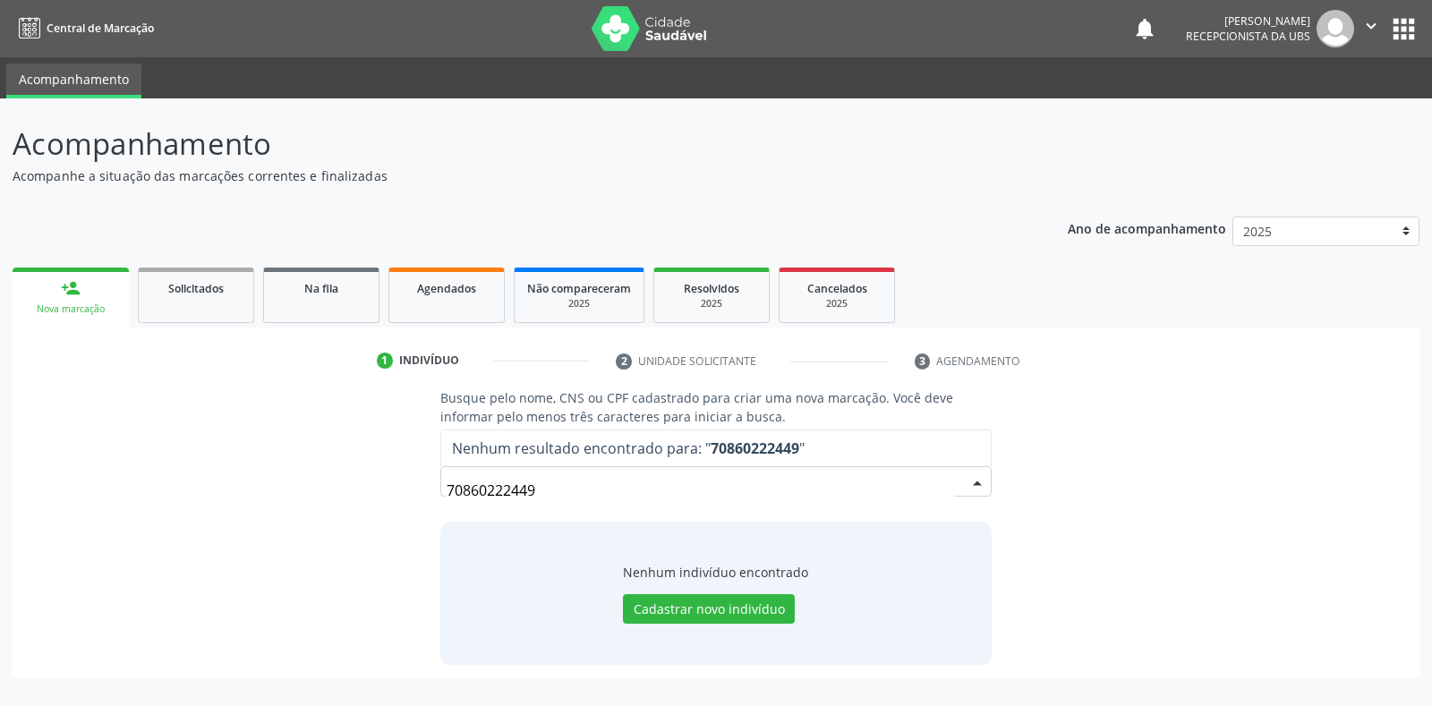
click at [539, 489] on input "70860222449" at bounding box center [701, 491] width 508 height 36
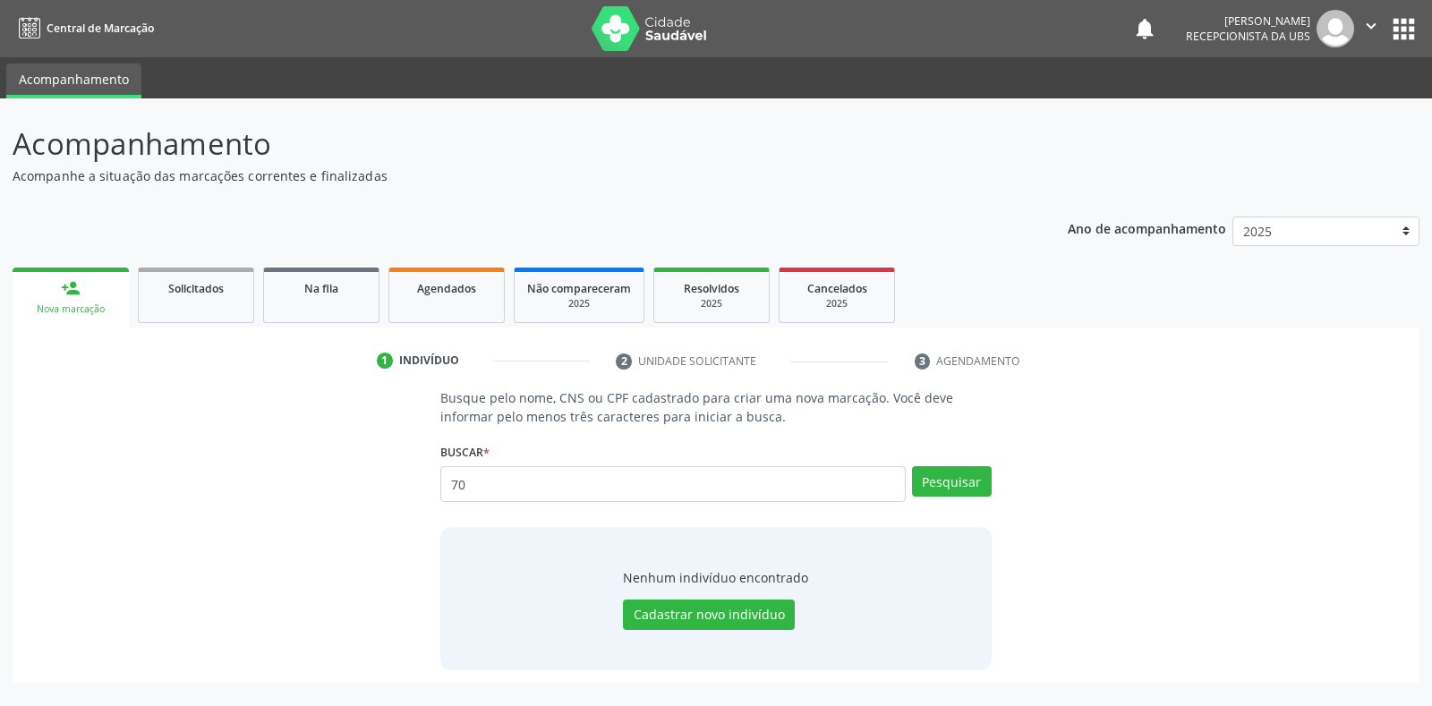
type input "7"
type input "700001329303908"
click at [953, 479] on button "Pesquisar" at bounding box center [952, 481] width 80 height 30
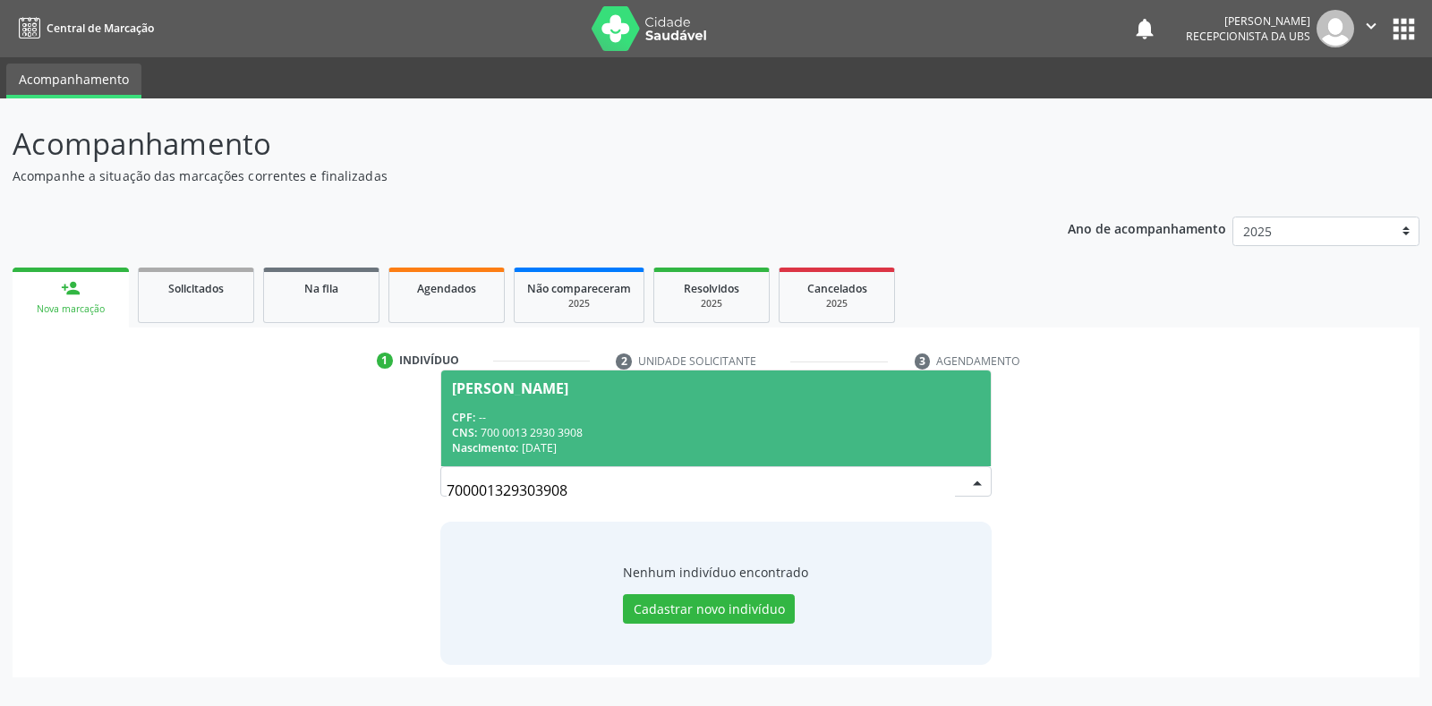
click at [521, 391] on div "[PERSON_NAME]" at bounding box center [510, 388] width 116 height 14
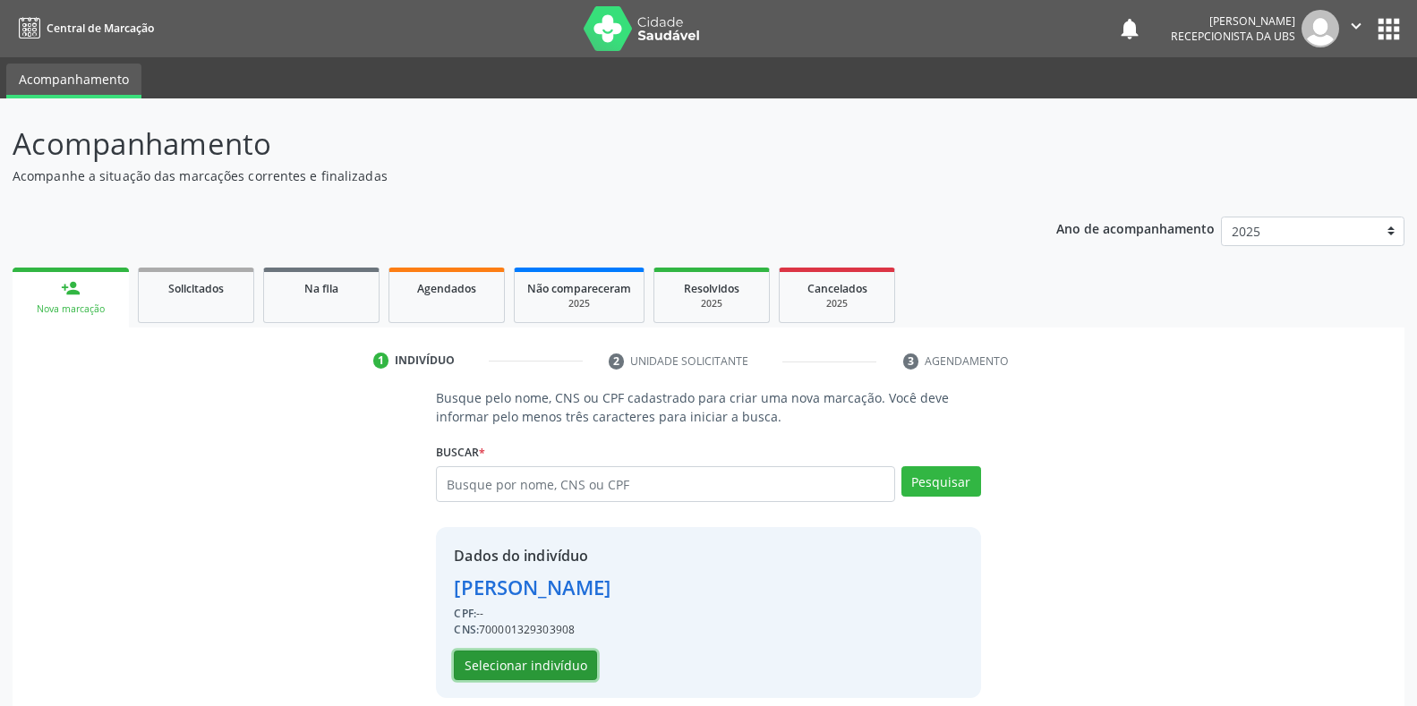
click at [512, 671] on button "Selecionar indivíduo" at bounding box center [525, 666] width 143 height 30
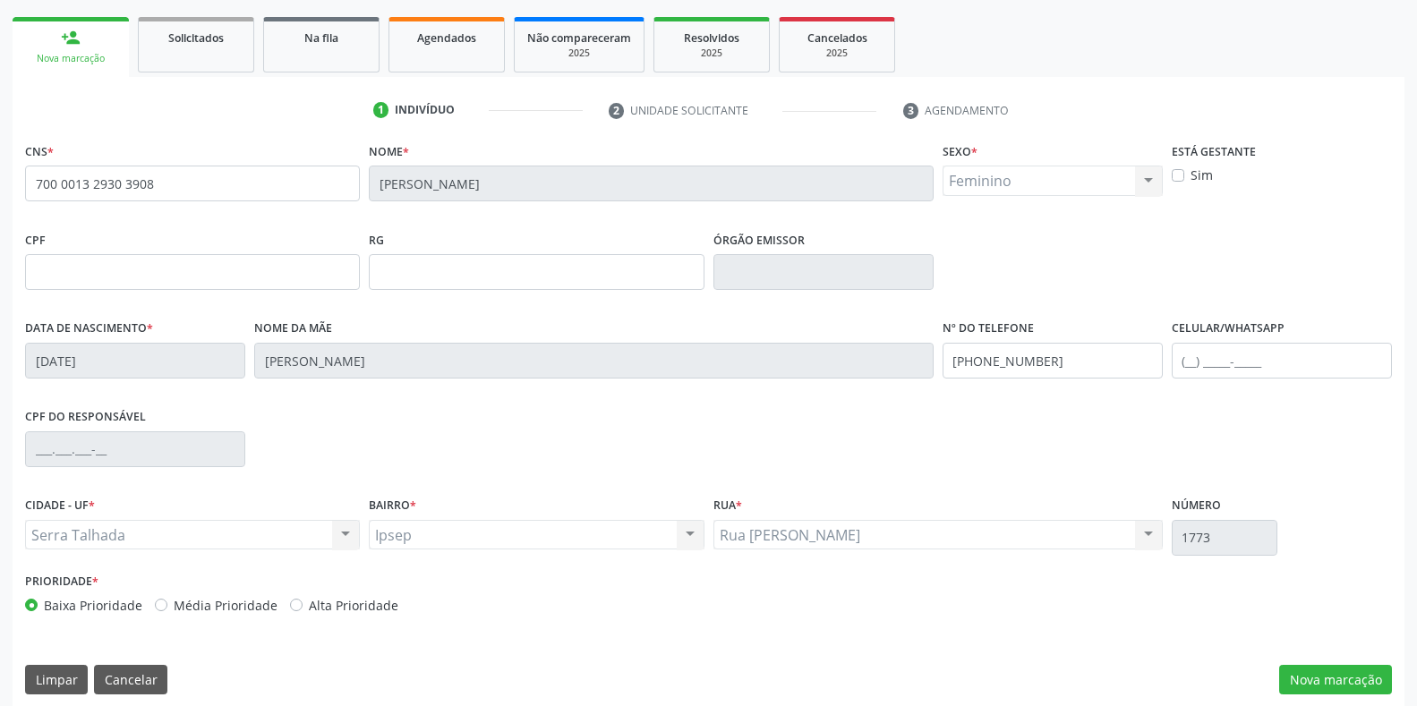
scroll to position [264, 0]
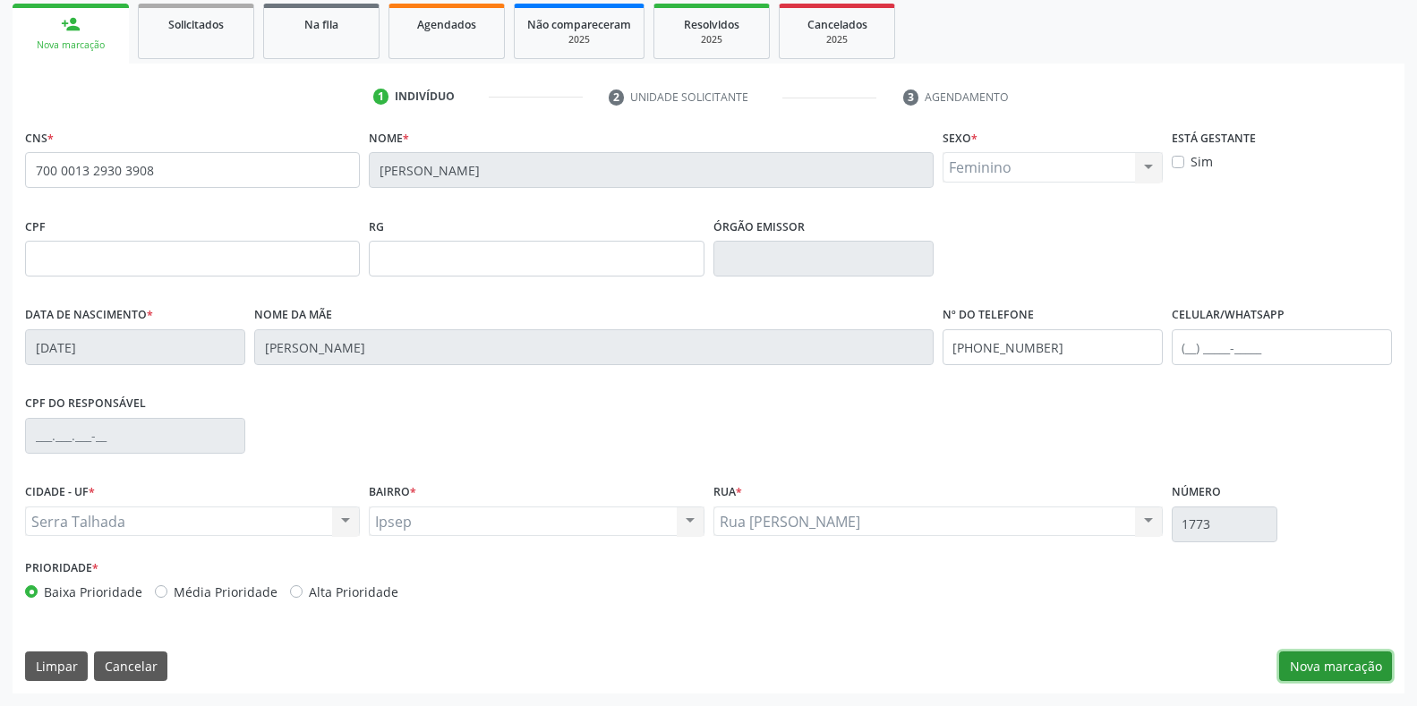
click at [1339, 675] on button "Nova marcação" at bounding box center [1335, 667] width 113 height 30
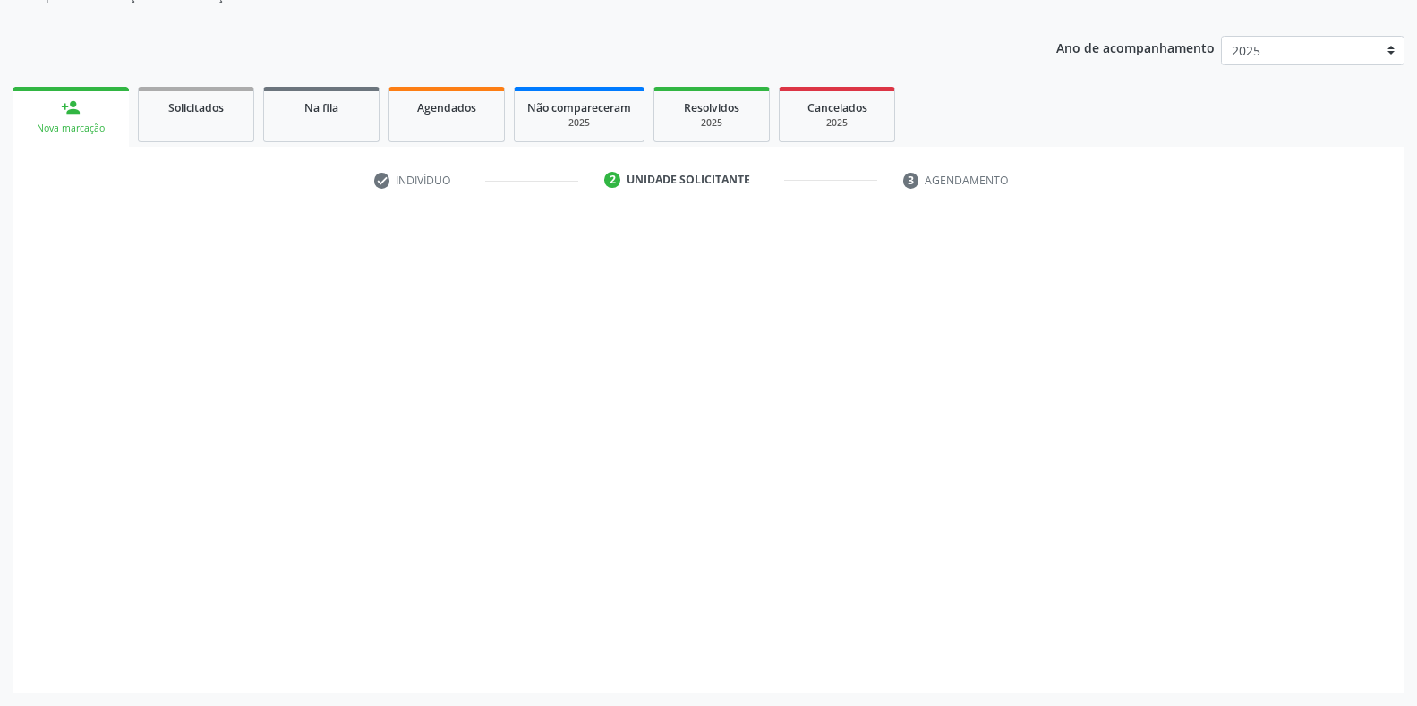
scroll to position [181, 0]
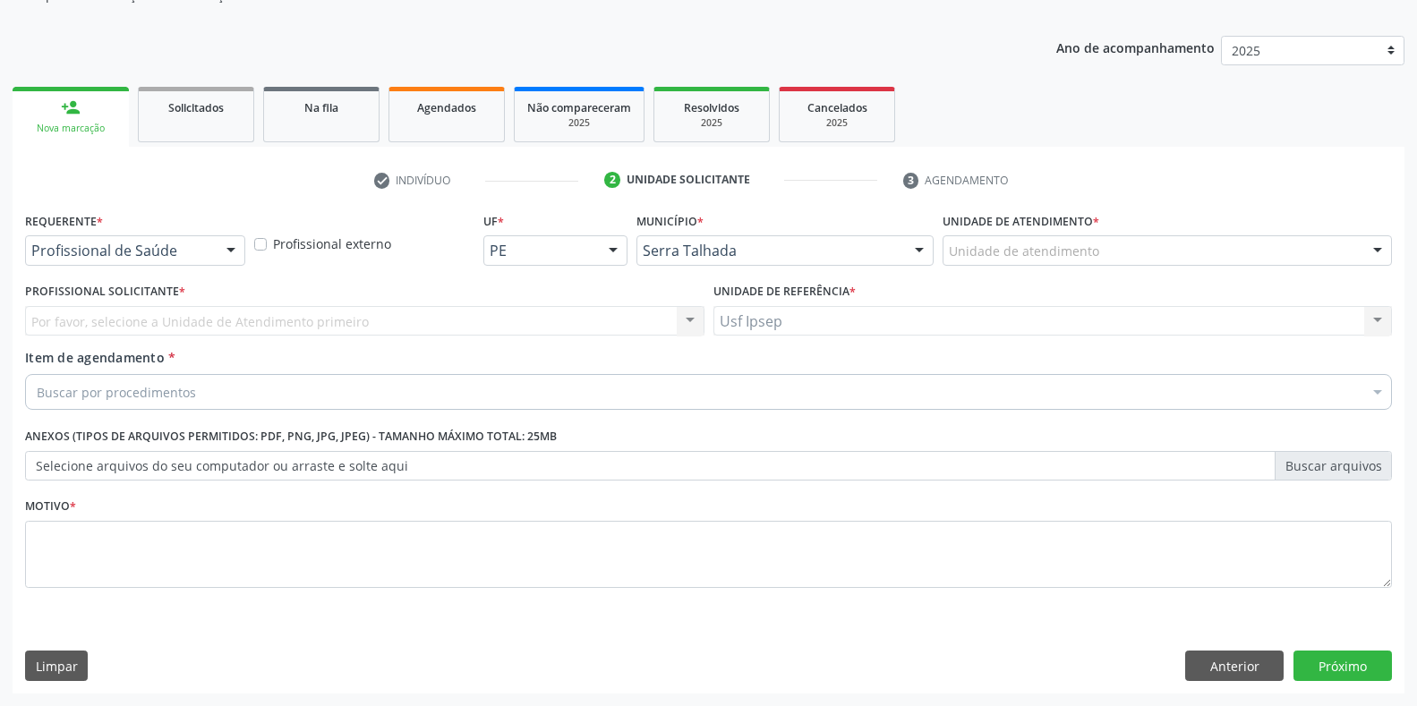
click at [227, 249] on div at bounding box center [231, 251] width 27 height 30
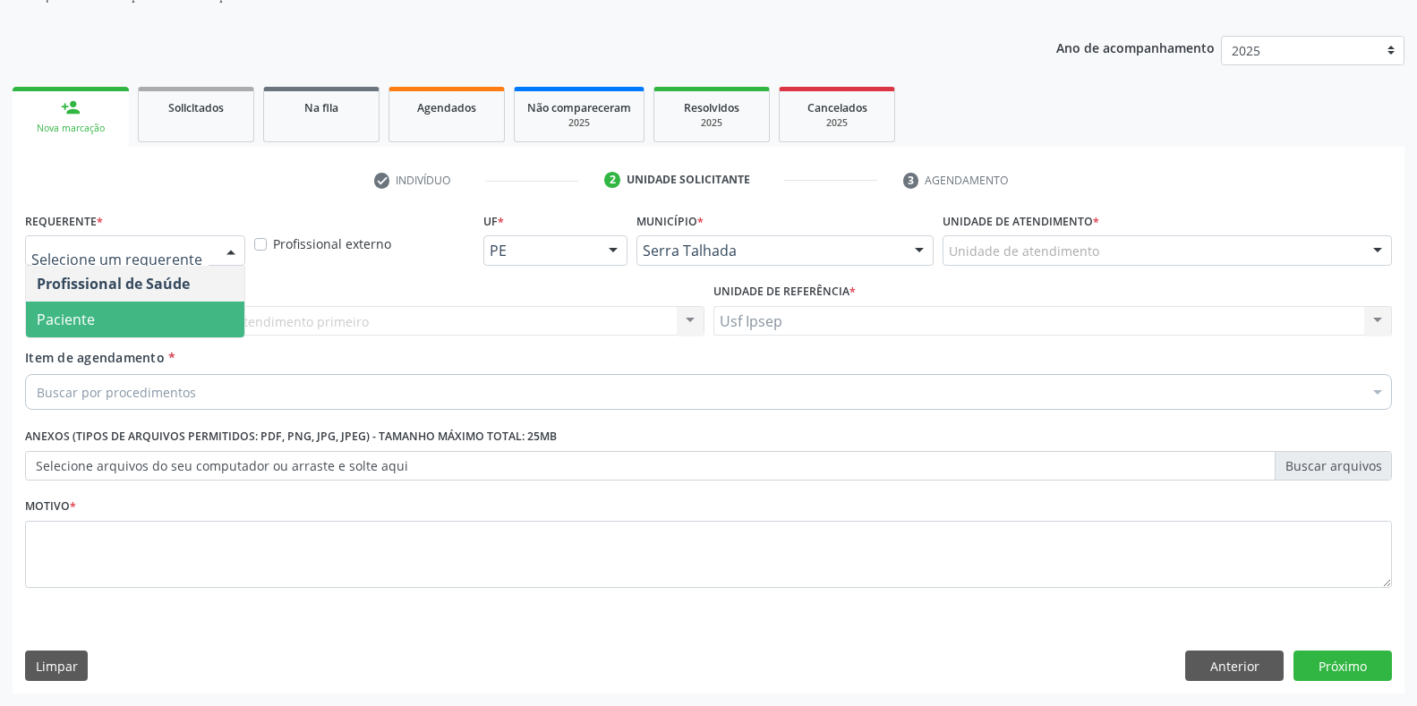
click at [150, 327] on span "Paciente" at bounding box center [135, 320] width 218 height 36
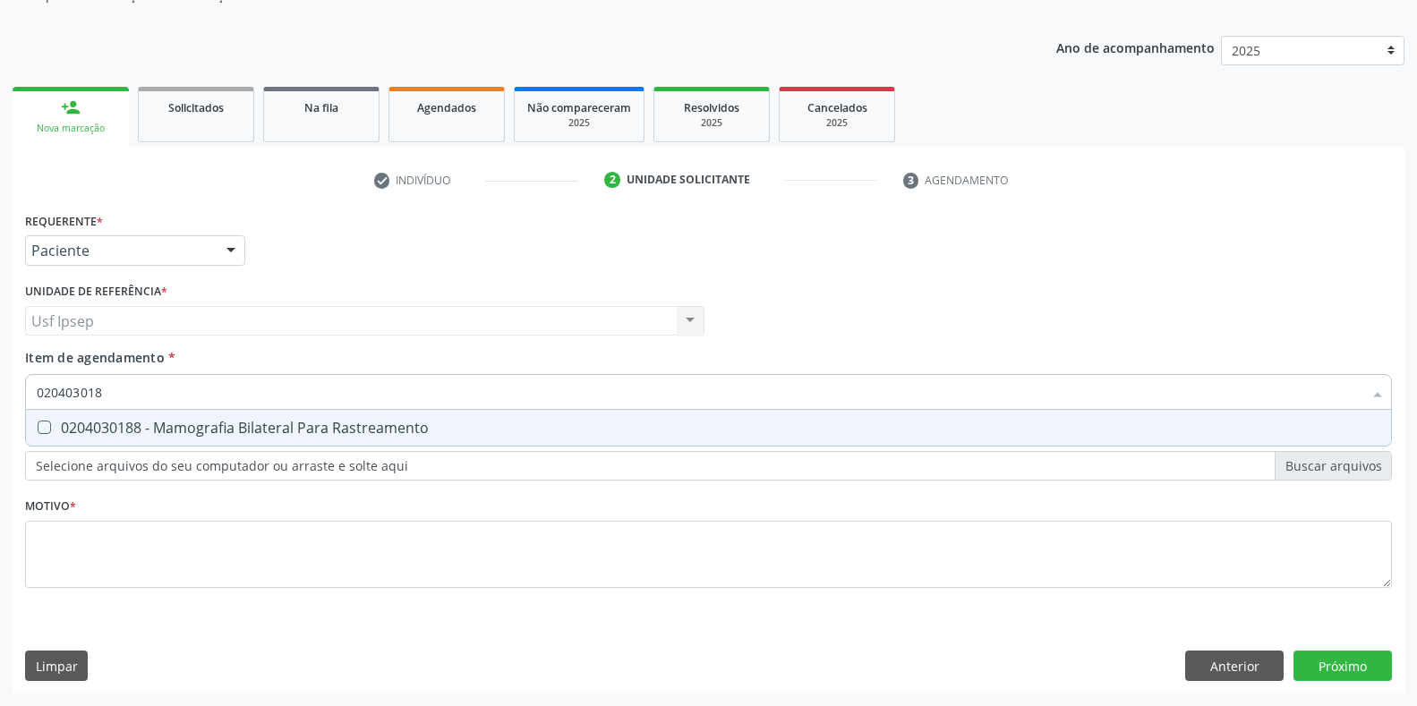
type input "0204030188"
click at [51, 428] on div "0204030188 - Mamografia Bilateral Para Rastreamento" at bounding box center [709, 428] width 1344 height 14
checkbox Rastreamento "true"
click at [120, 391] on input "0204030188" at bounding box center [700, 392] width 1326 height 36
type input "020403018"
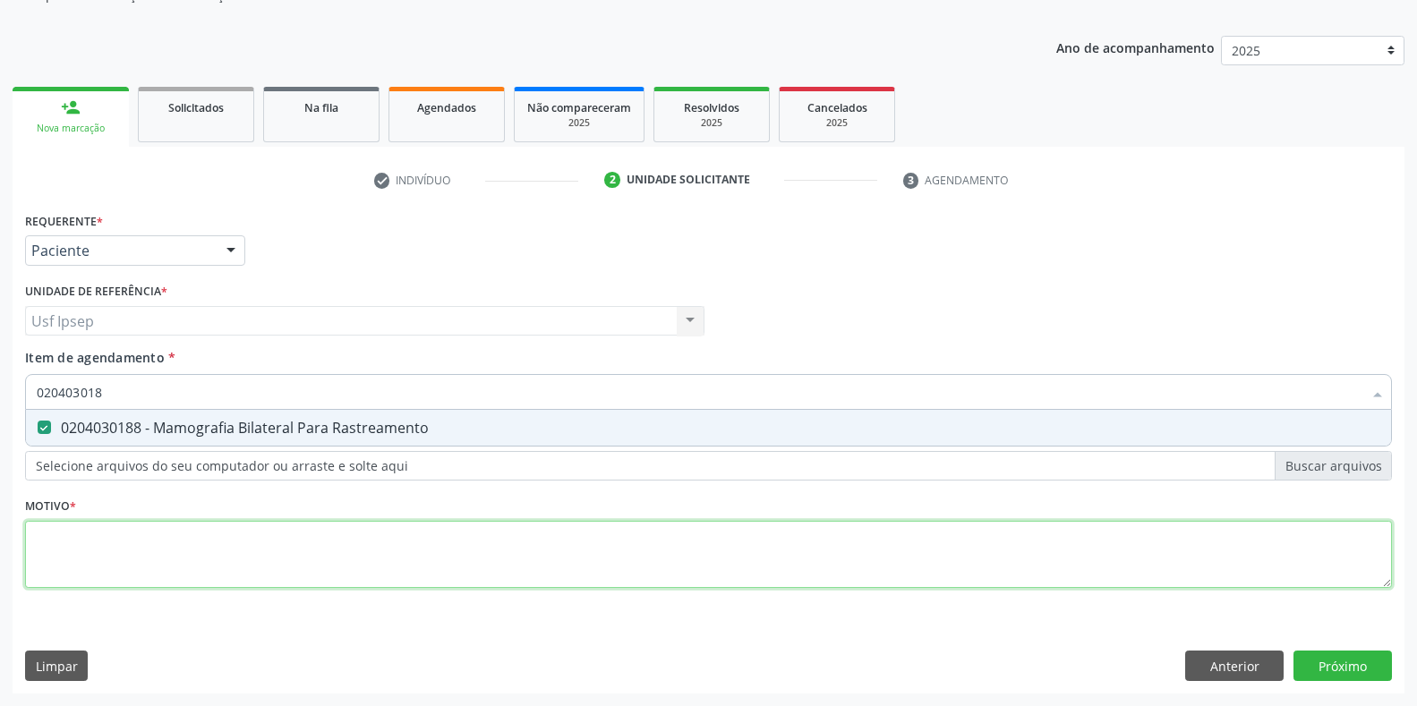
click at [45, 557] on div "Requerente * Paciente Profissional de Saúde Paciente Nenhum resultado encontrad…" at bounding box center [708, 411] width 1367 height 406
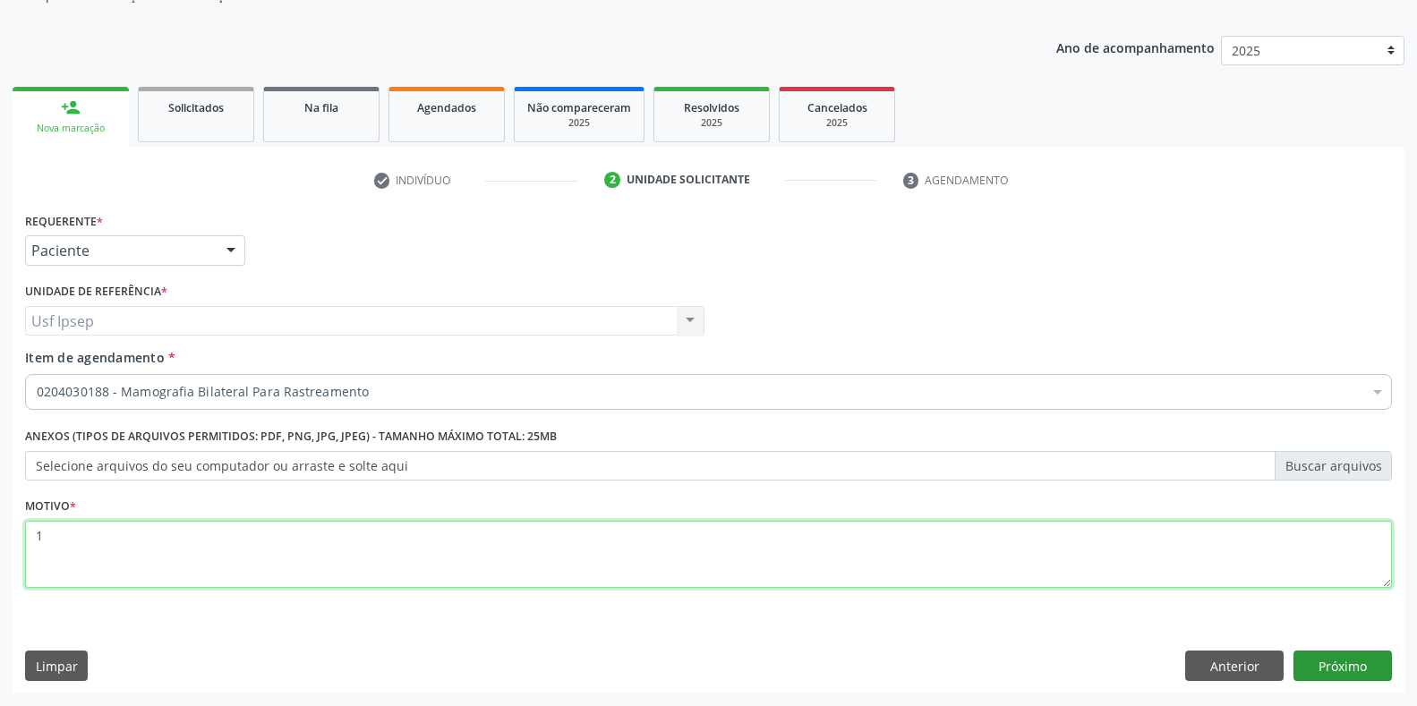
type textarea "1"
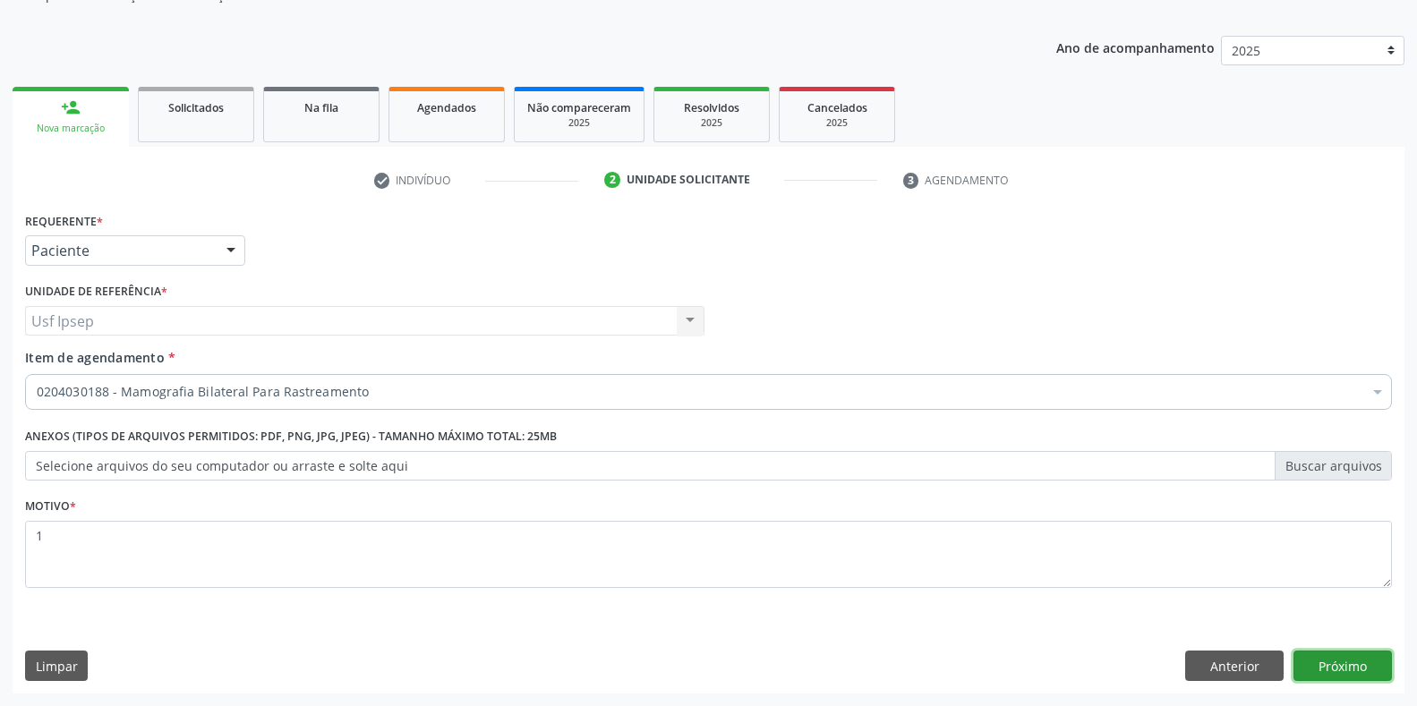
click at [1356, 674] on button "Próximo" at bounding box center [1343, 666] width 98 height 30
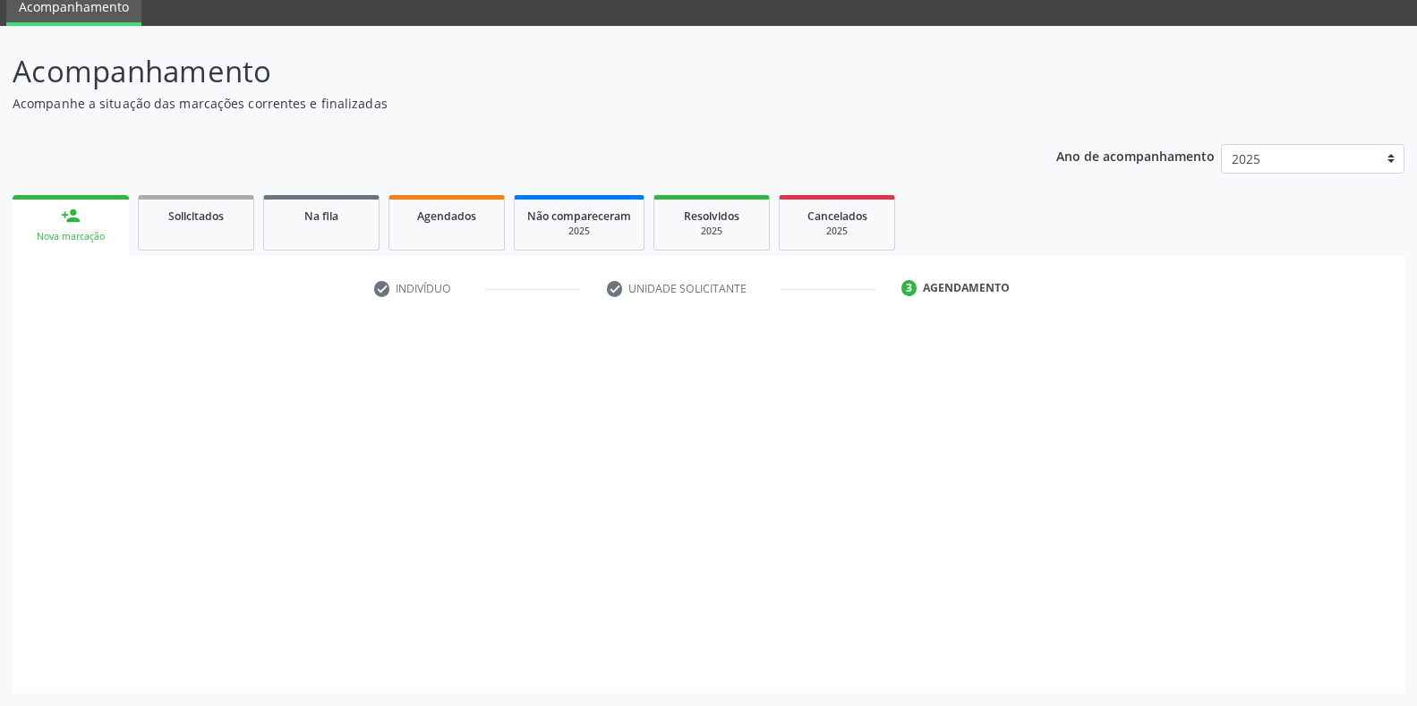
scroll to position [73, 0]
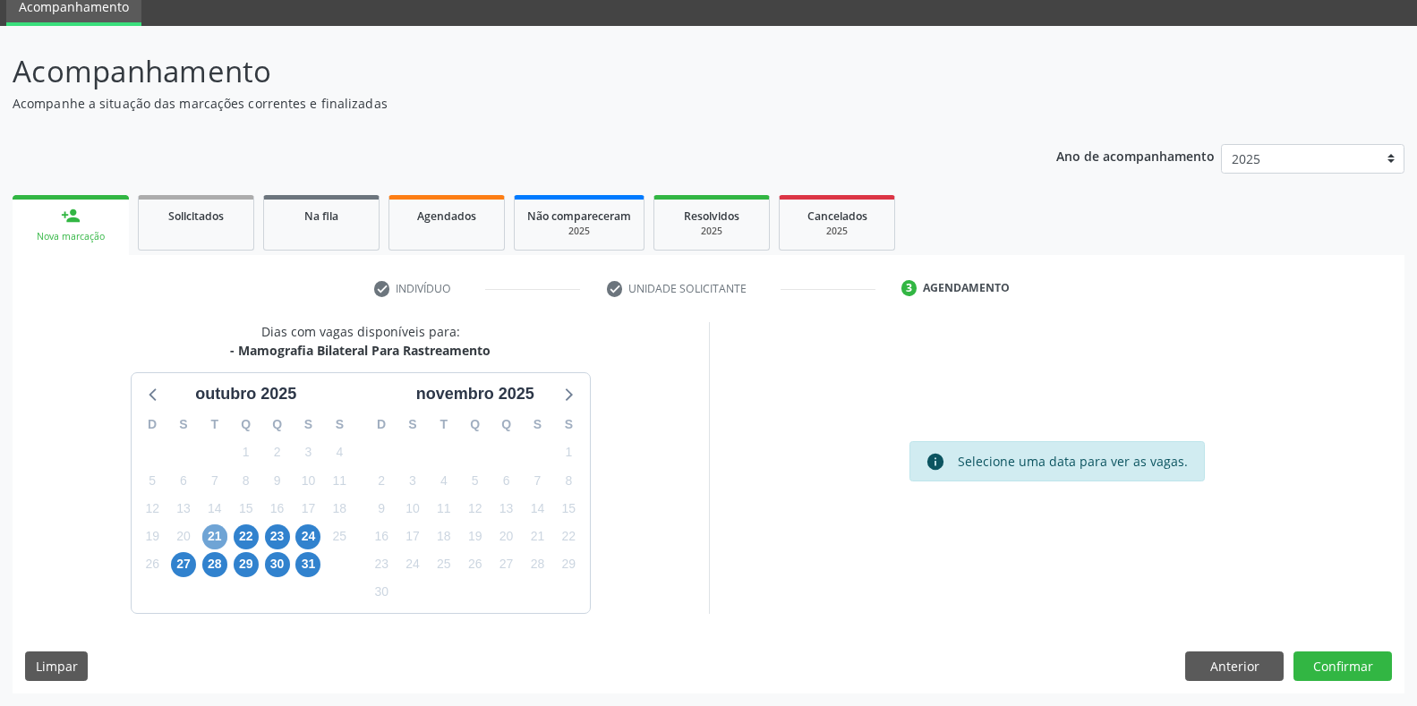
click at [209, 544] on span "21" at bounding box center [214, 537] width 25 height 25
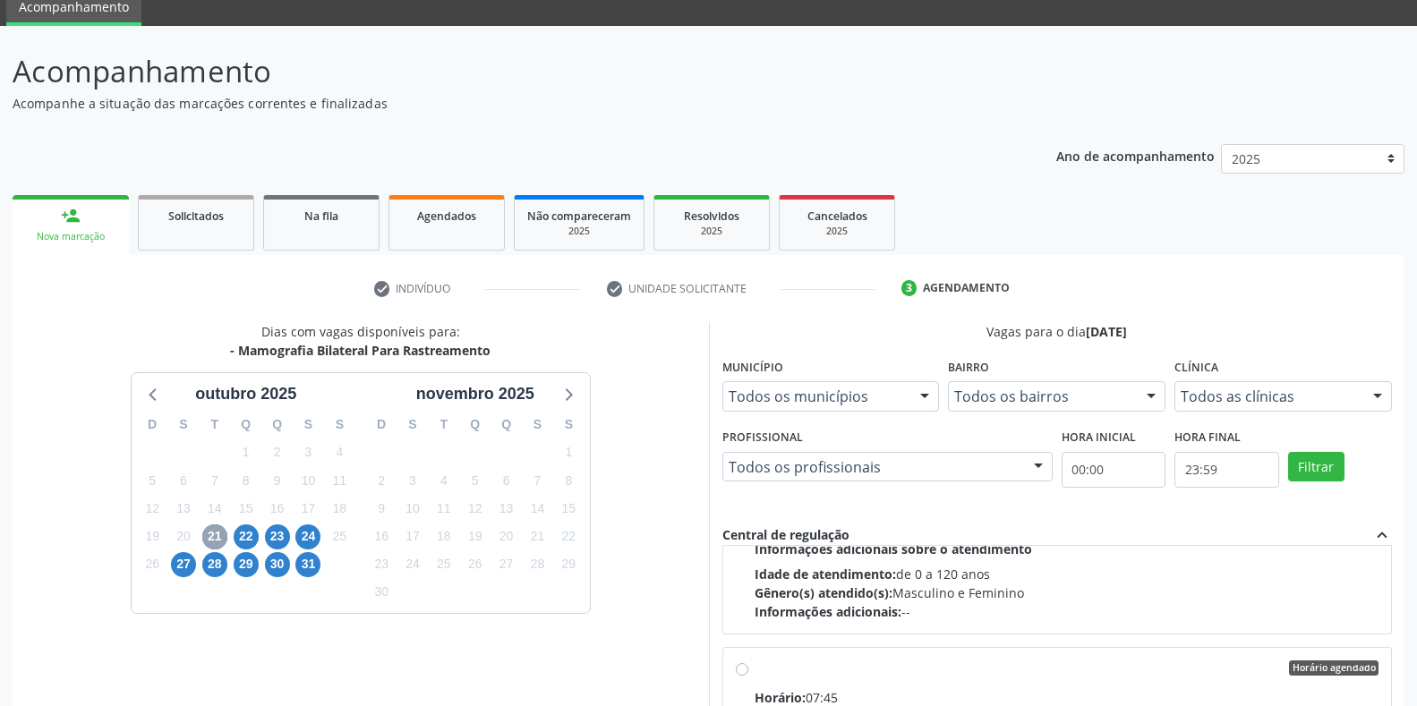
scroll to position [895, 0]
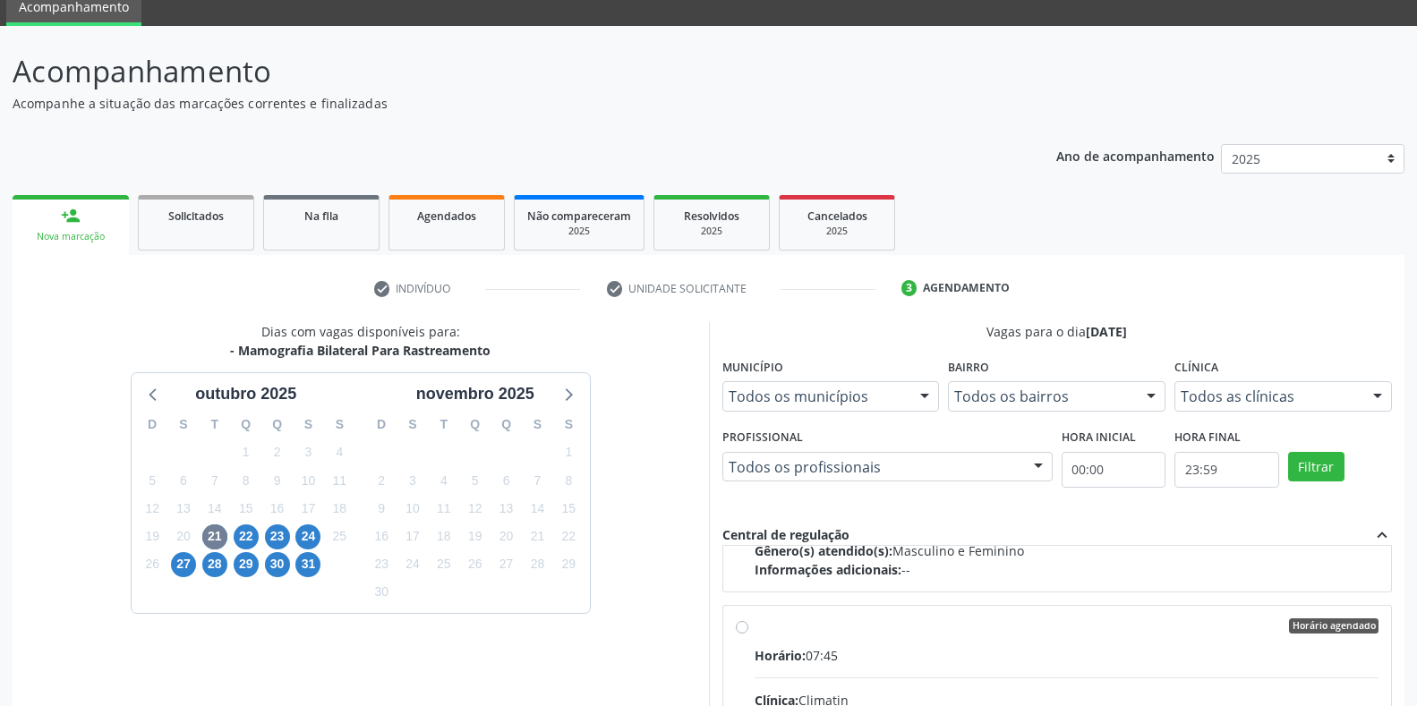
click at [738, 632] on input "Horário agendado Horário: 07:45 Clínica: Climatin Rede: -- Endereço: nº 00640, …" at bounding box center [742, 627] width 13 height 16
radio input "true"
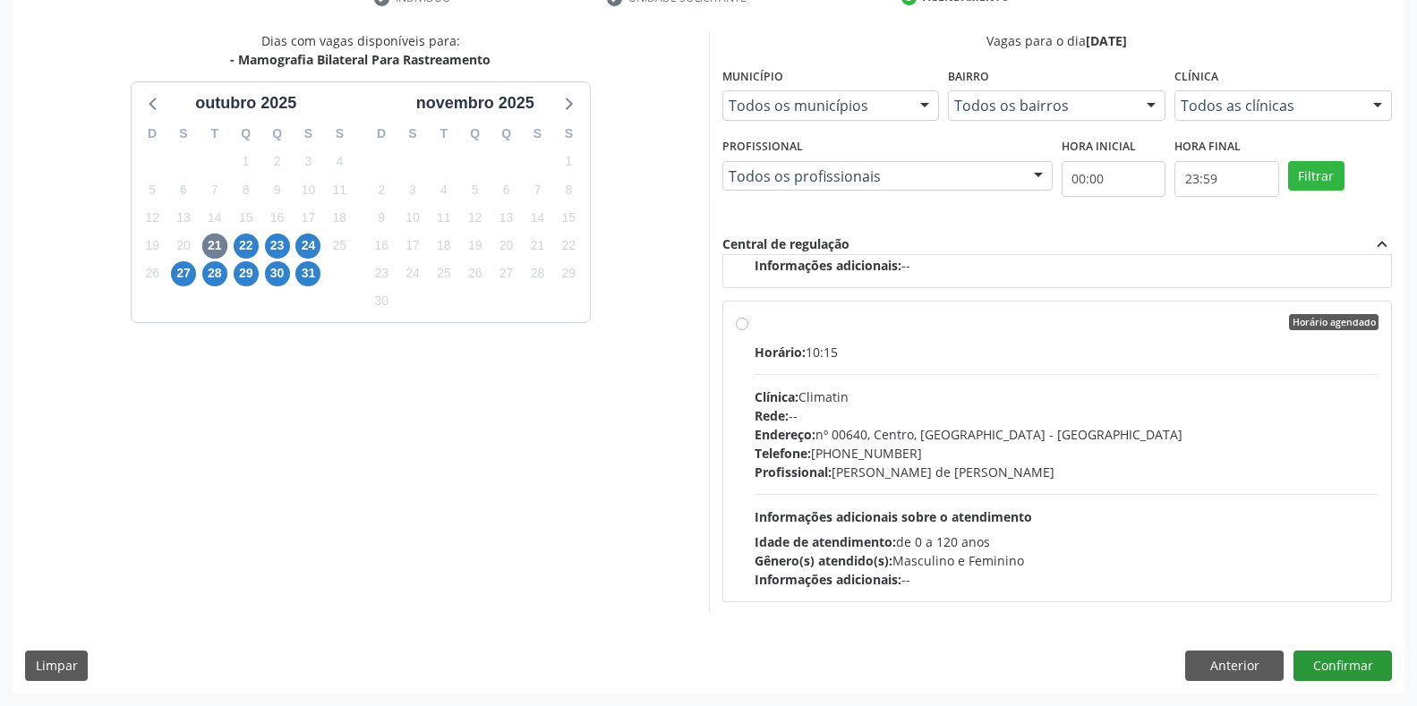
scroll to position [2599, 0]
click at [1334, 663] on button "Confirmar" at bounding box center [1343, 666] width 98 height 30
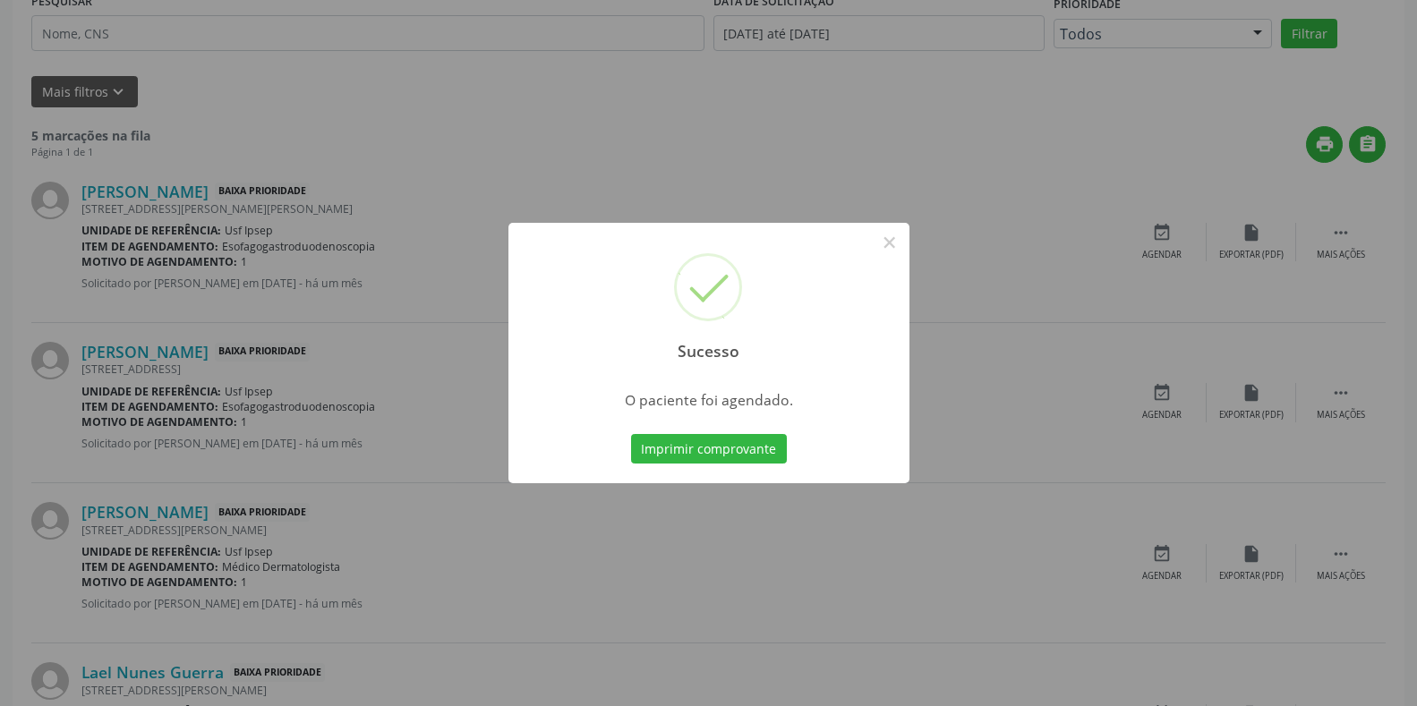
scroll to position [0, 0]
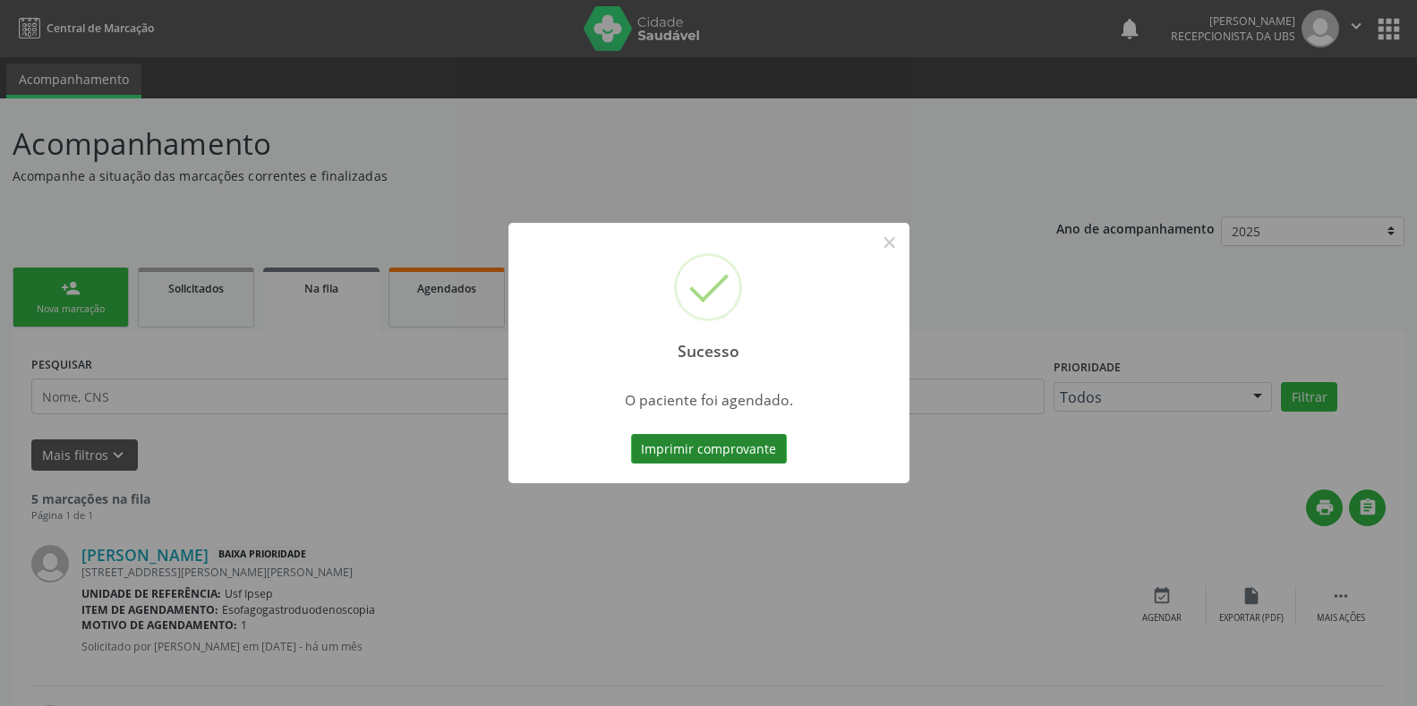
click at [656, 456] on button "Imprimir comprovante" at bounding box center [709, 449] width 156 height 30
